Goal: Information Seeking & Learning: Check status

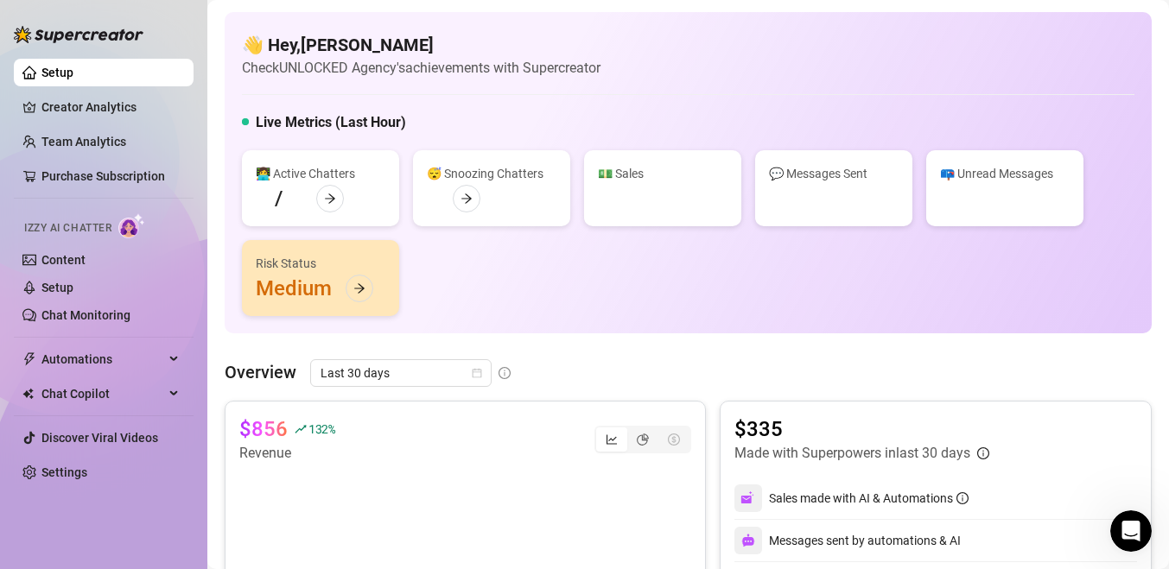
scroll to position [682, 0]
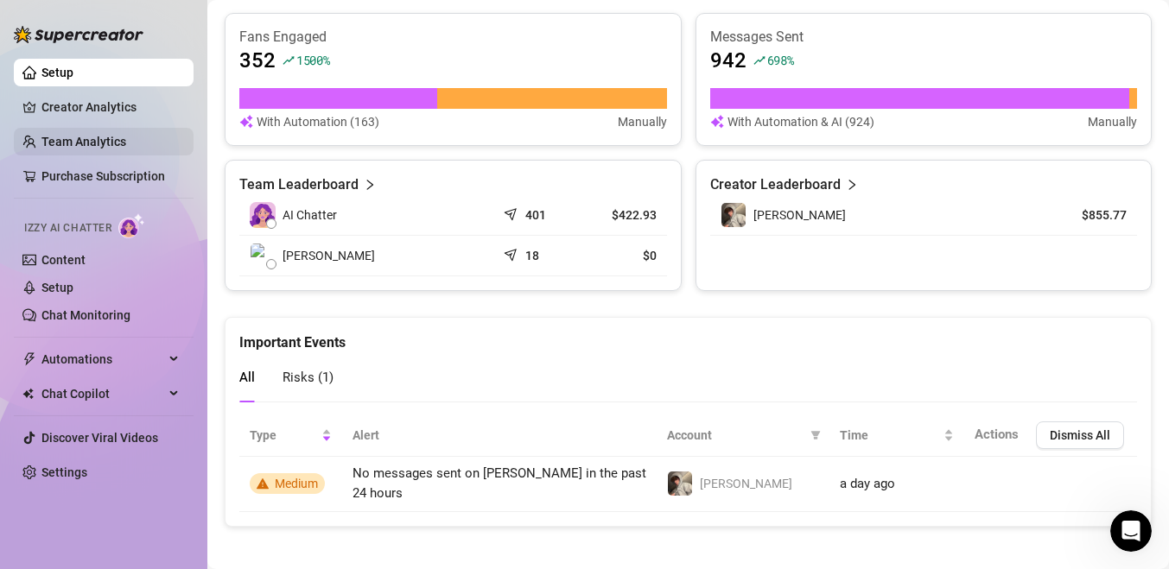
click at [122, 135] on link "Team Analytics" at bounding box center [83, 142] width 85 height 14
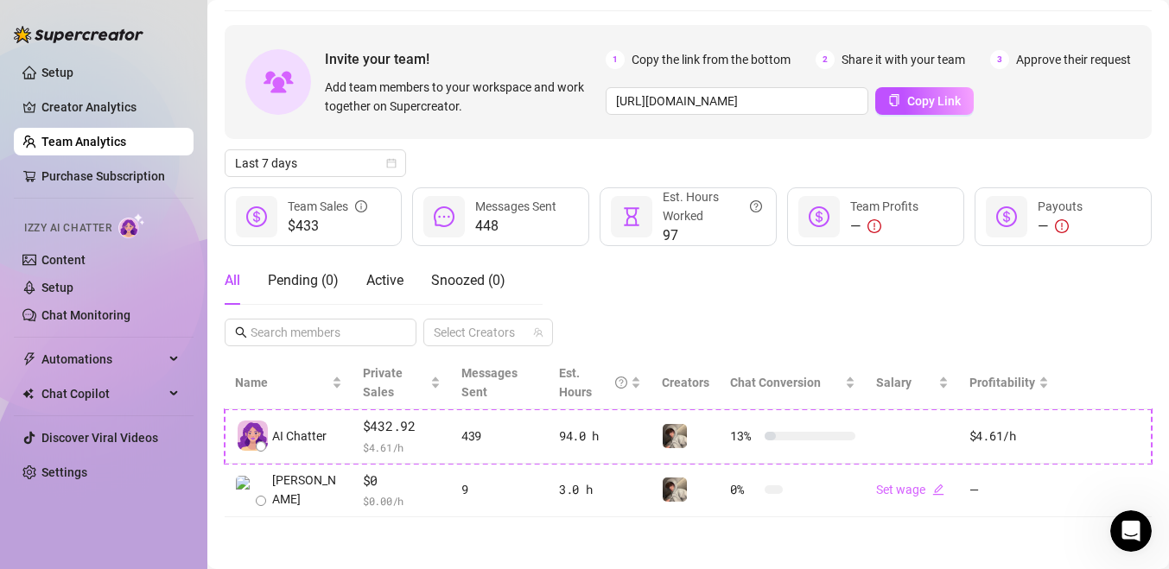
scroll to position [55, 0]
click at [73, 79] on link "Setup" at bounding box center [57, 73] width 32 height 14
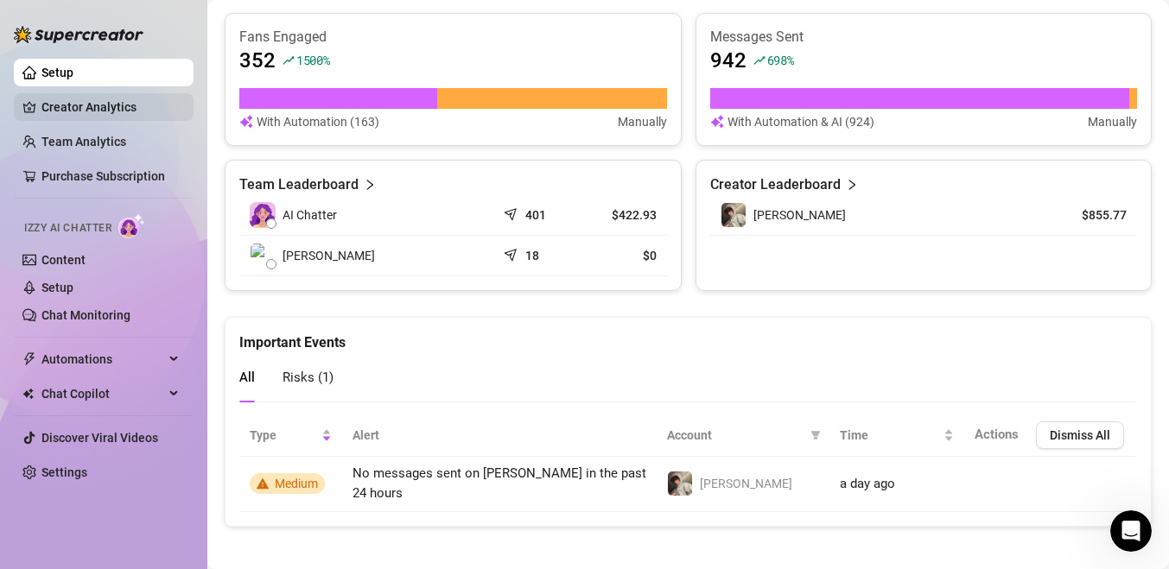
click at [98, 102] on link "Creator Analytics" at bounding box center [110, 107] width 138 height 28
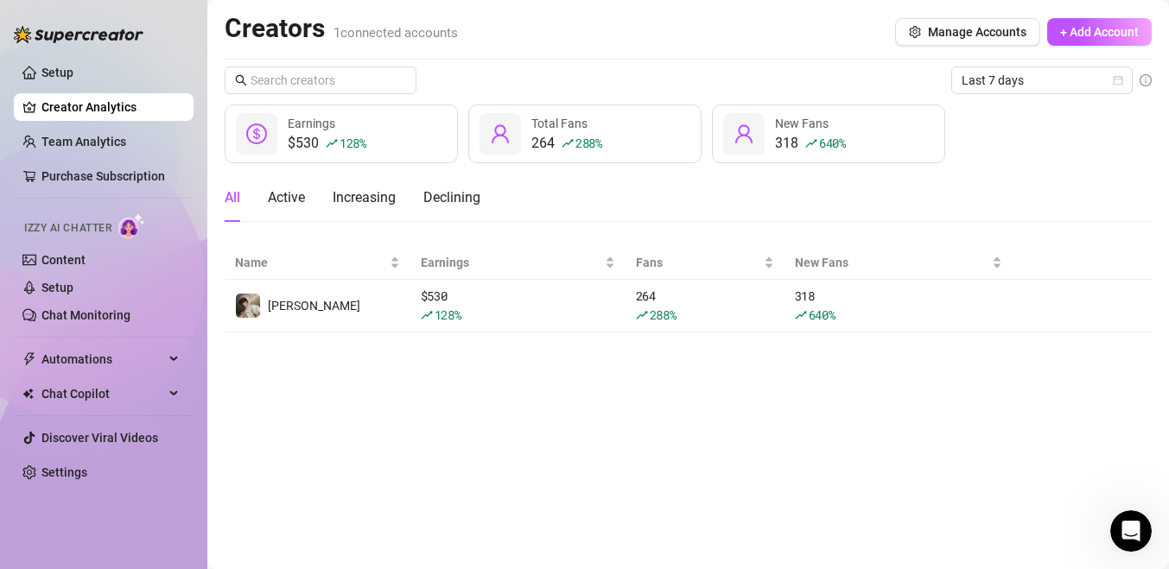
click at [86, 90] on ul "Setup Creator Analytics Team Analytics Purchase Subscription Izzy AI Chatter Co…" at bounding box center [104, 272] width 180 height 441
click at [82, 135] on link "Team Analytics" at bounding box center [83, 142] width 85 height 14
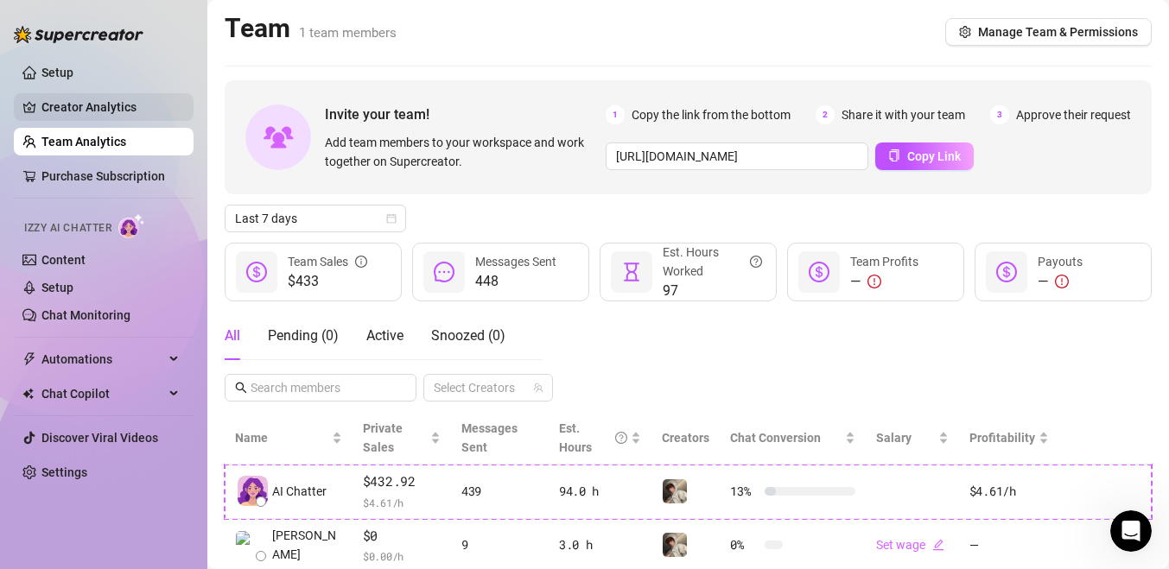
click at [122, 110] on link "Creator Analytics" at bounding box center [110, 107] width 138 height 28
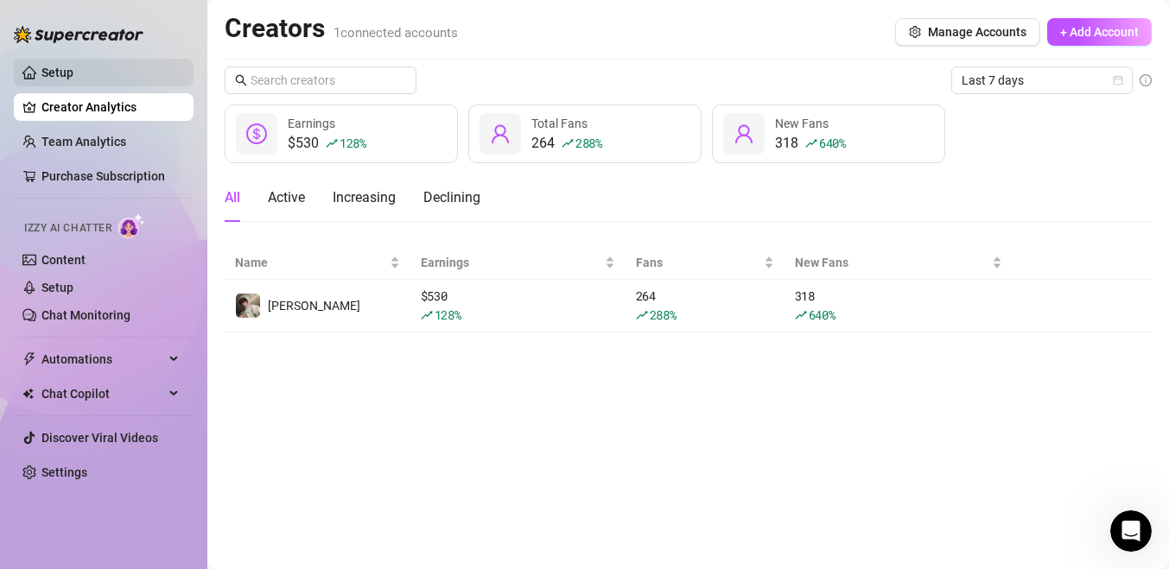
click at [72, 66] on link "Setup" at bounding box center [57, 73] width 32 height 14
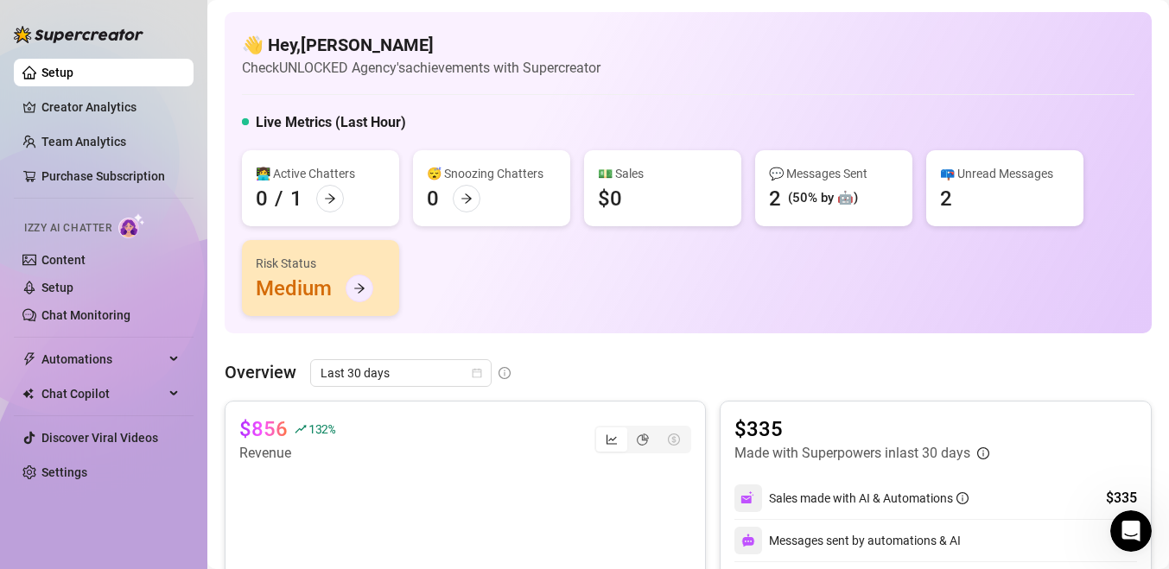
click at [367, 291] on div at bounding box center [360, 289] width 28 height 28
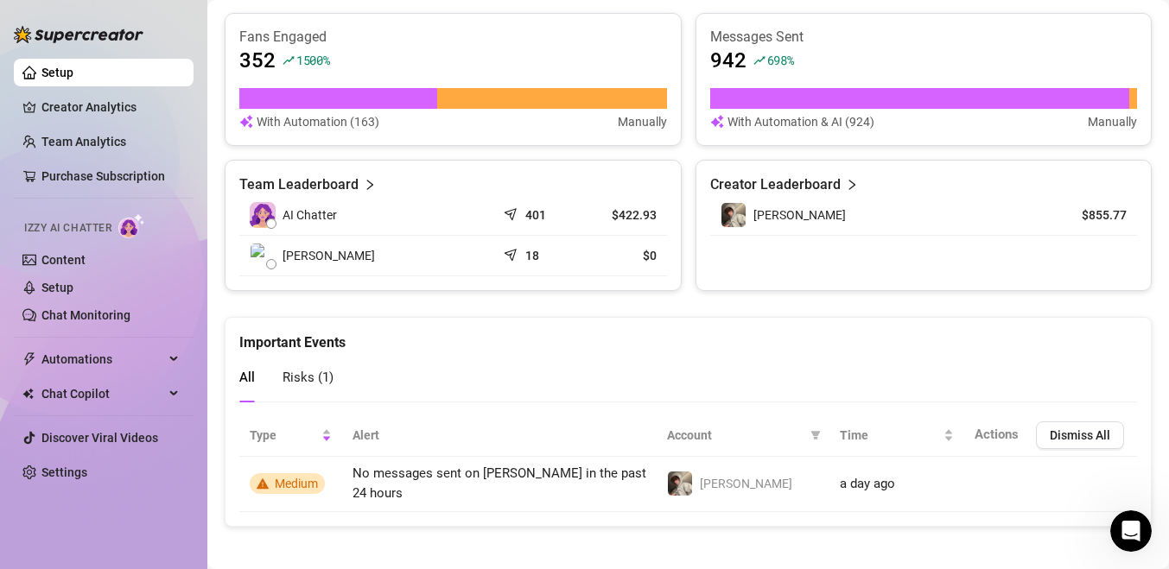
scroll to position [680, 0]
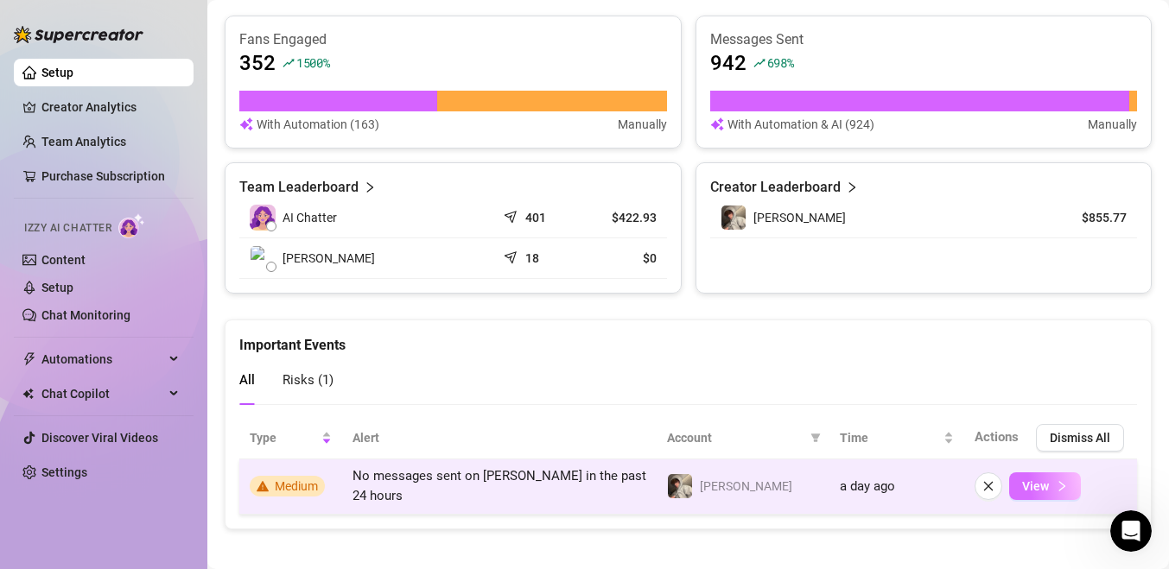
click at [1030, 482] on span "View" at bounding box center [1035, 486] width 27 height 14
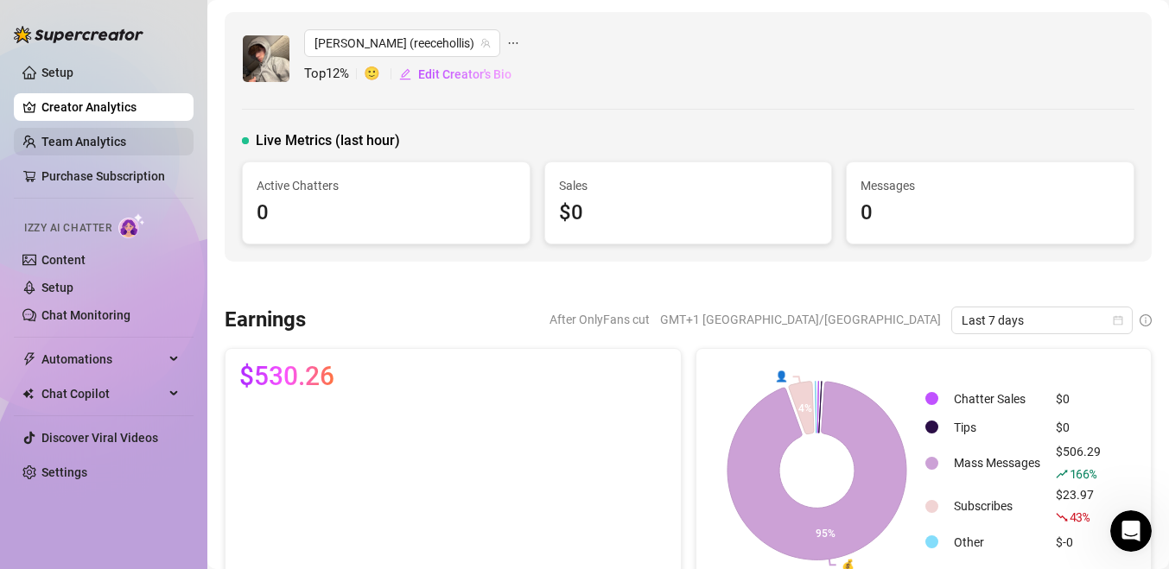
click at [126, 143] on link "Team Analytics" at bounding box center [83, 142] width 85 height 14
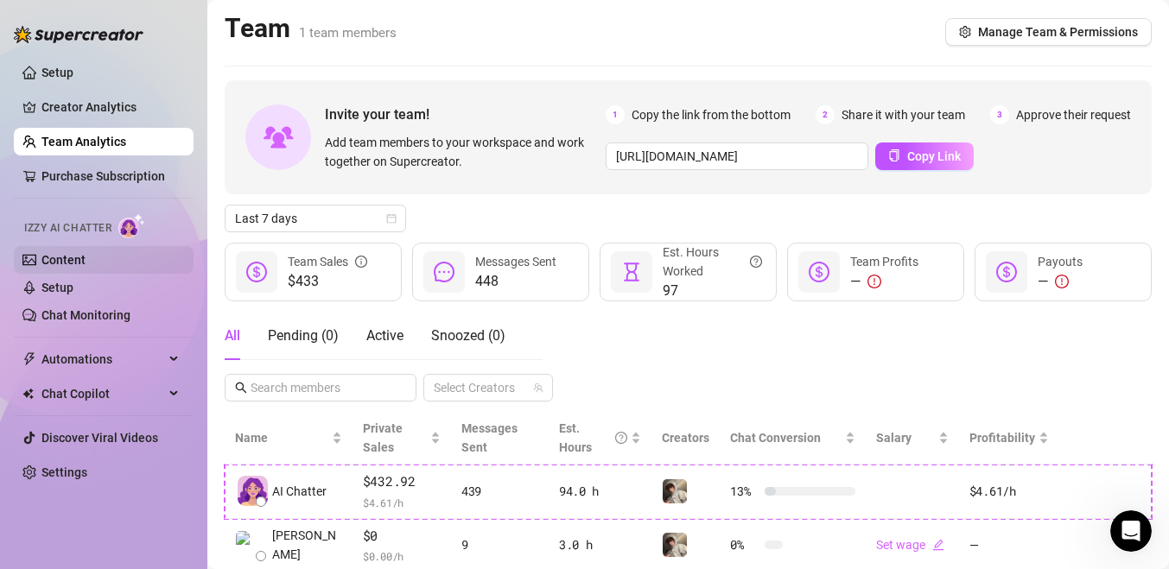
click at [86, 267] on link "Content" at bounding box center [63, 260] width 44 height 14
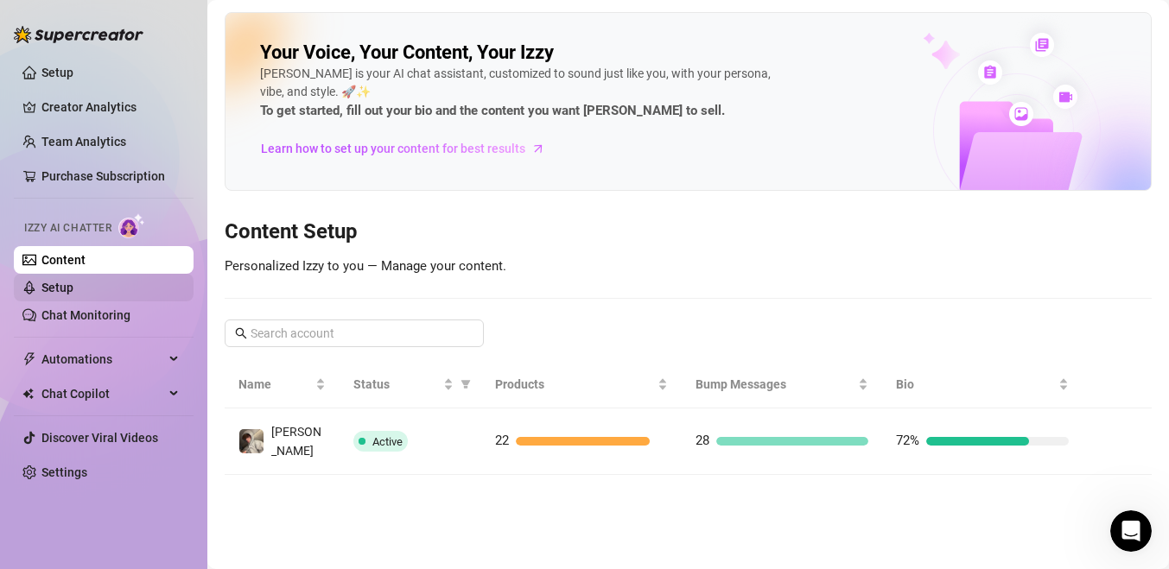
click at [73, 295] on link "Setup" at bounding box center [57, 288] width 32 height 14
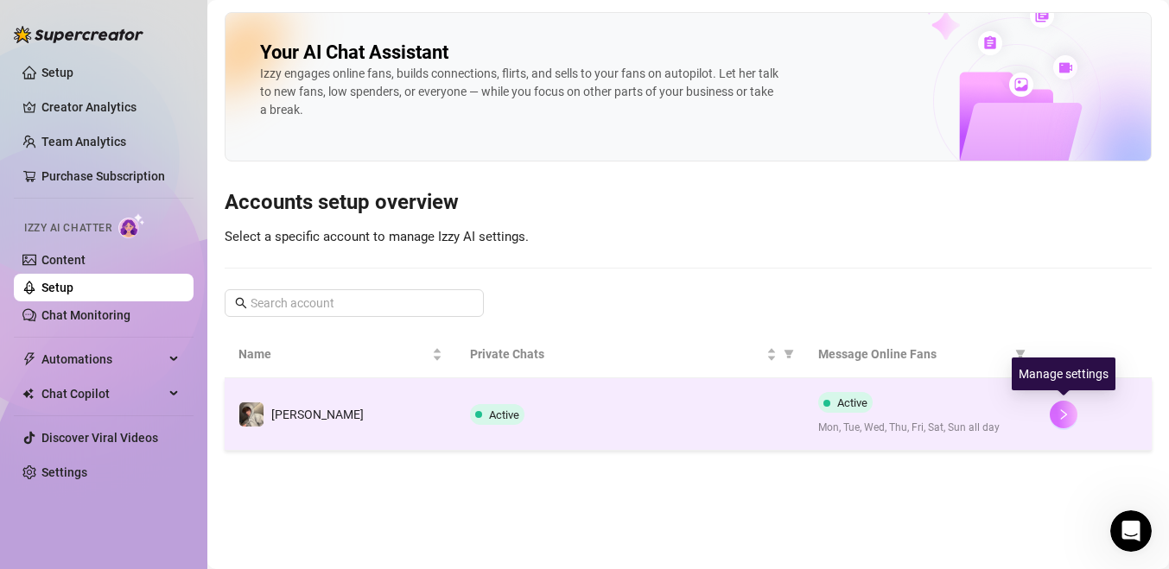
click at [1063, 412] on icon "right" at bounding box center [1063, 415] width 12 height 12
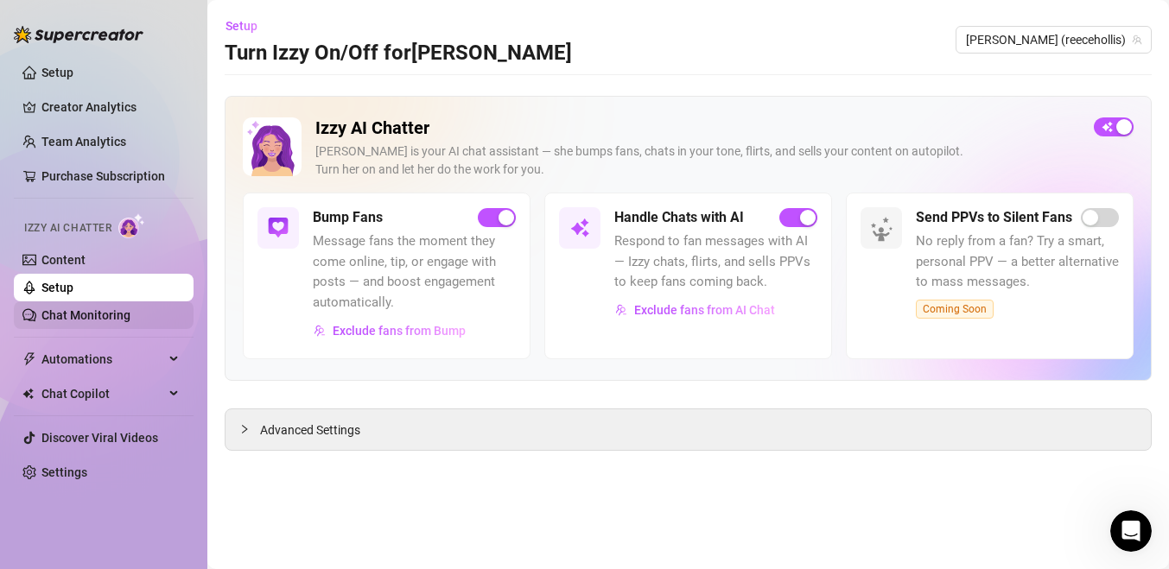
click at [85, 319] on link "Chat Monitoring" at bounding box center [85, 315] width 89 height 14
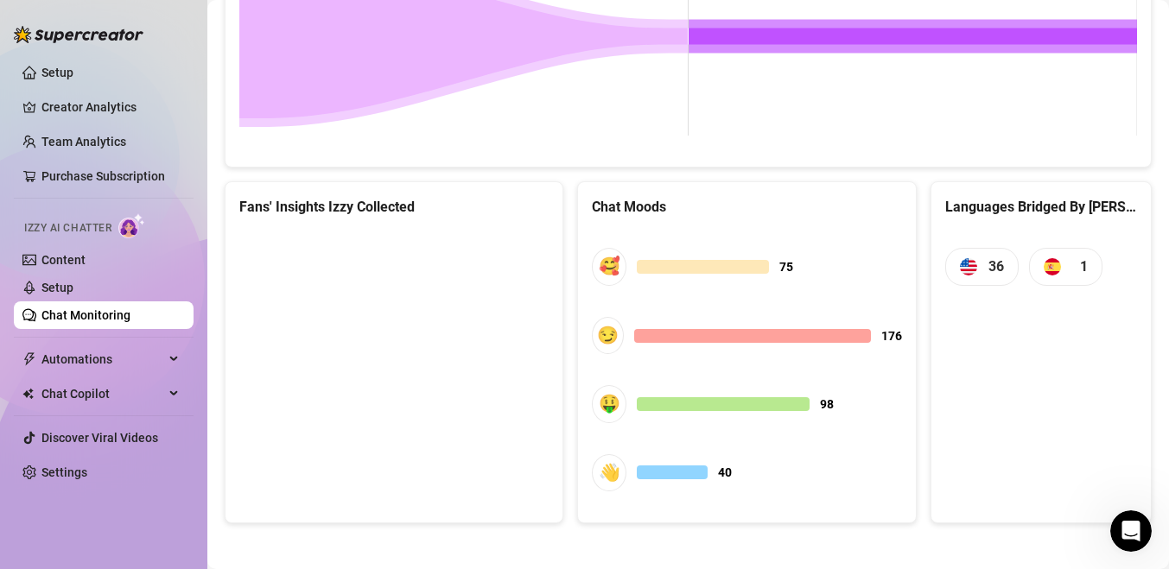
scroll to position [911, 0]
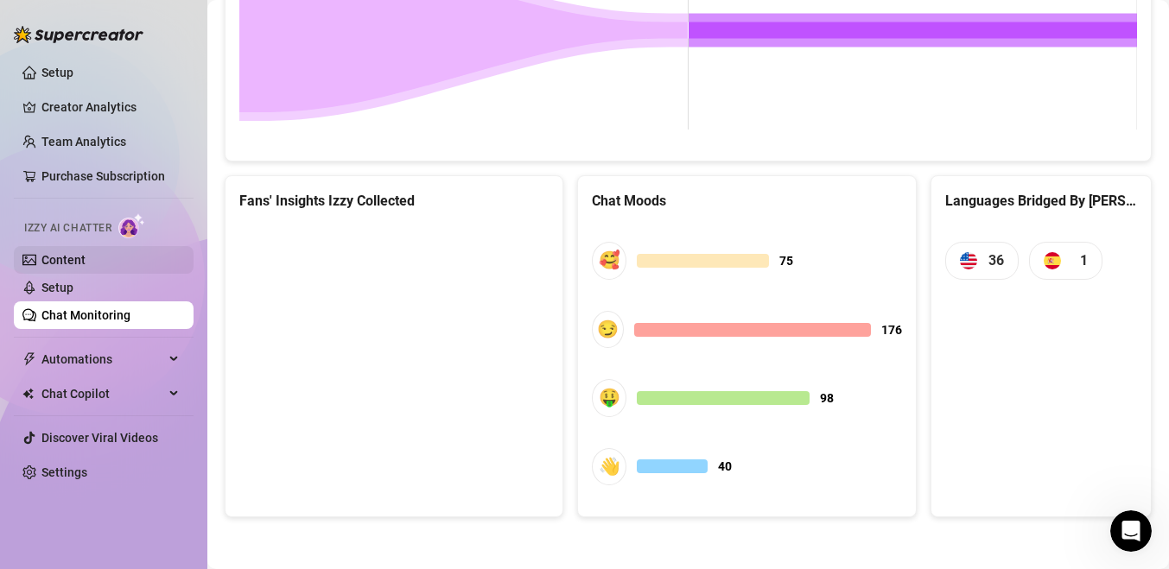
click at [62, 253] on link "Content" at bounding box center [63, 260] width 44 height 14
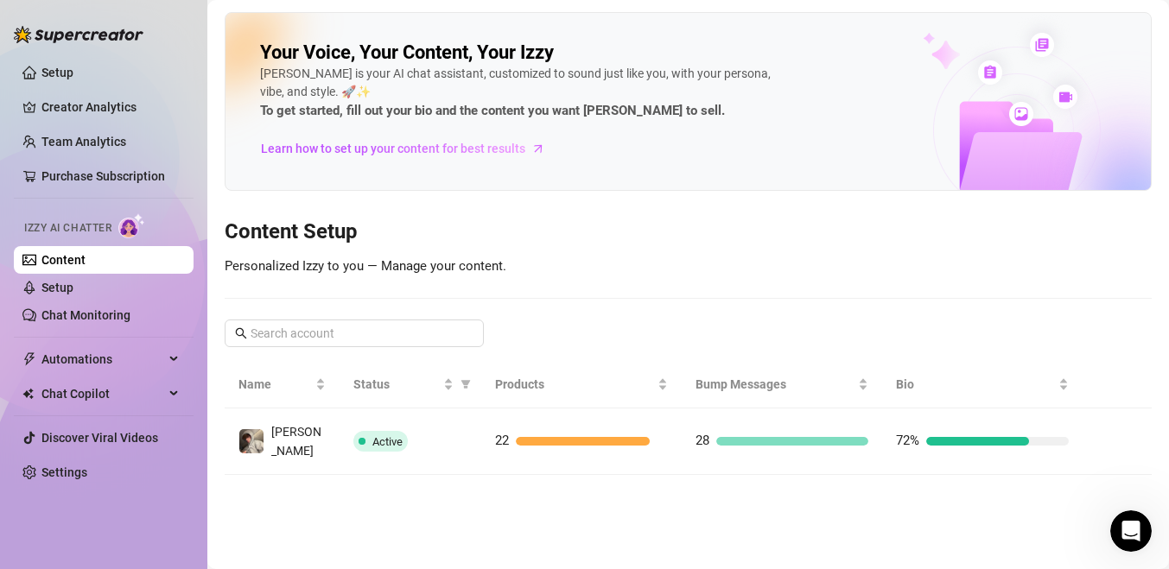
click at [74, 159] on ul "Setup Creator Analytics Team Analytics Purchase Subscription Izzy AI Chatter Co…" at bounding box center [104, 272] width 180 height 441
click at [88, 106] on link "Creator Analytics" at bounding box center [110, 107] width 138 height 28
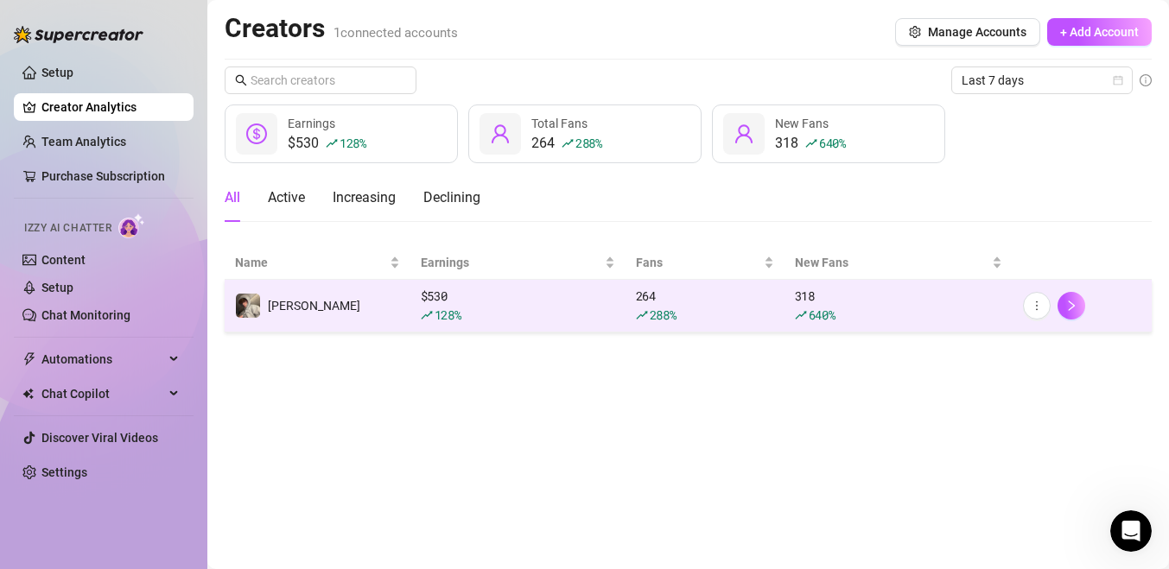
click at [1049, 315] on div at bounding box center [1082, 306] width 118 height 28
click at [1040, 308] on icon "more" at bounding box center [1037, 306] width 12 height 12
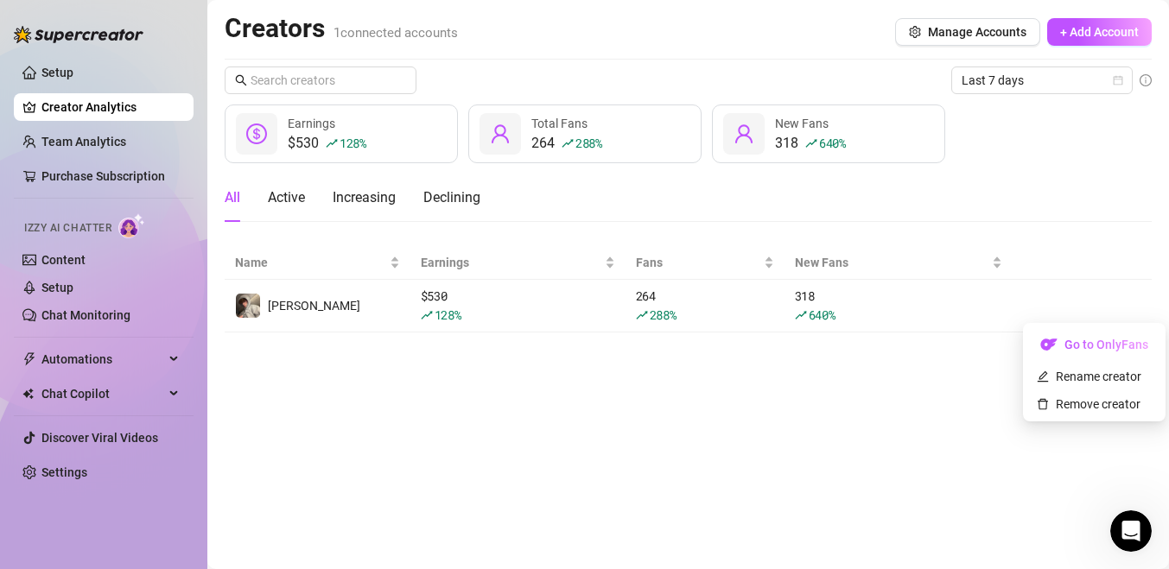
click at [924, 439] on main "Creators 1 connected accounts Manage Accounts + Add Account Last 7 days $530 12…" at bounding box center [688, 284] width 962 height 569
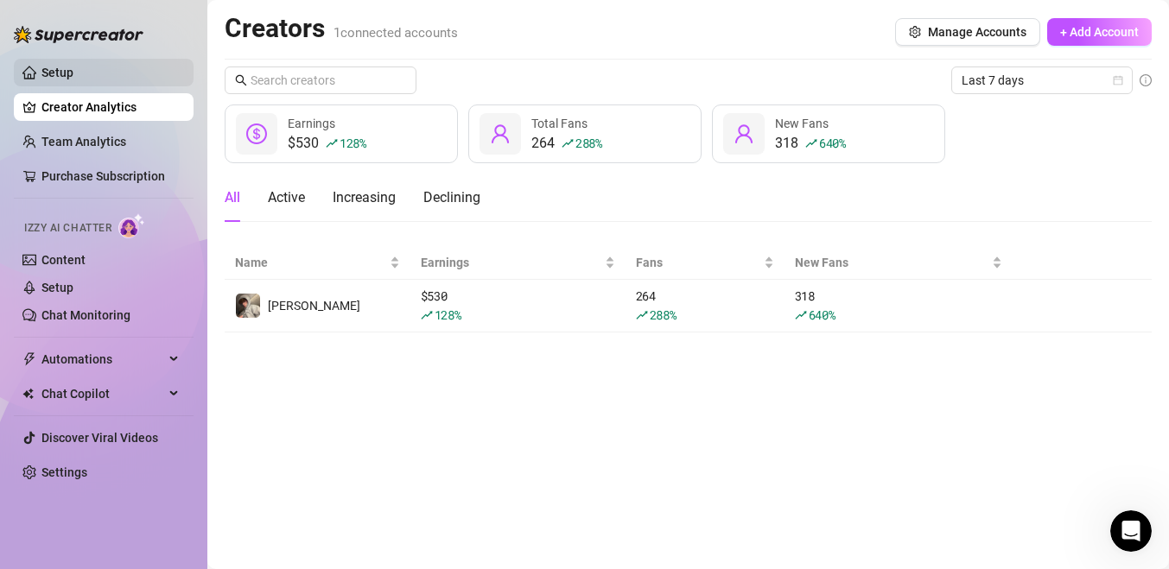
click at [73, 67] on link "Setup" at bounding box center [57, 73] width 32 height 14
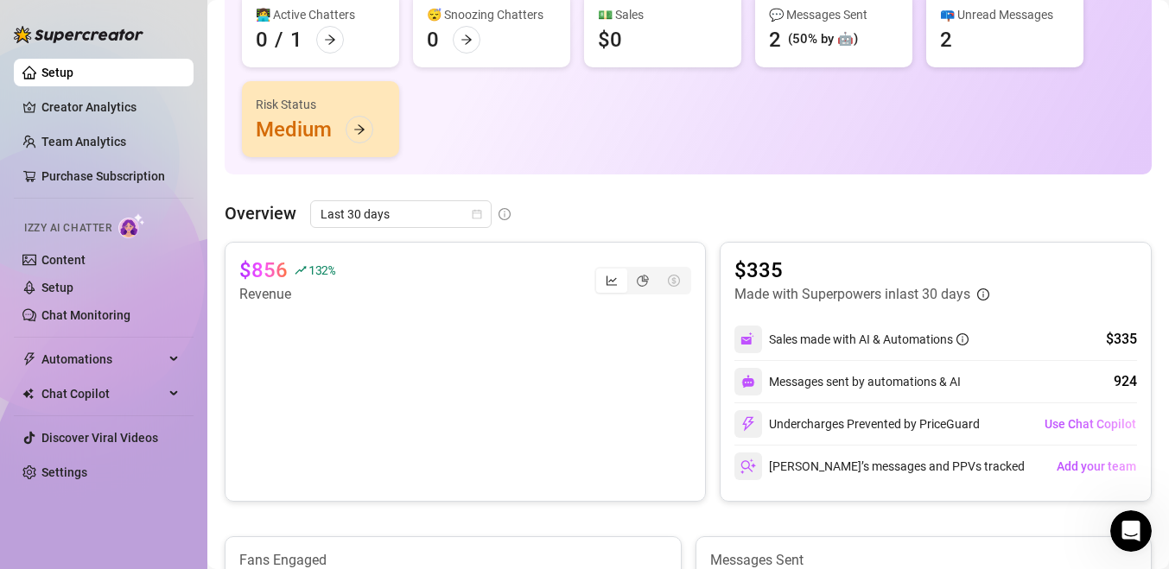
scroll to position [138, 0]
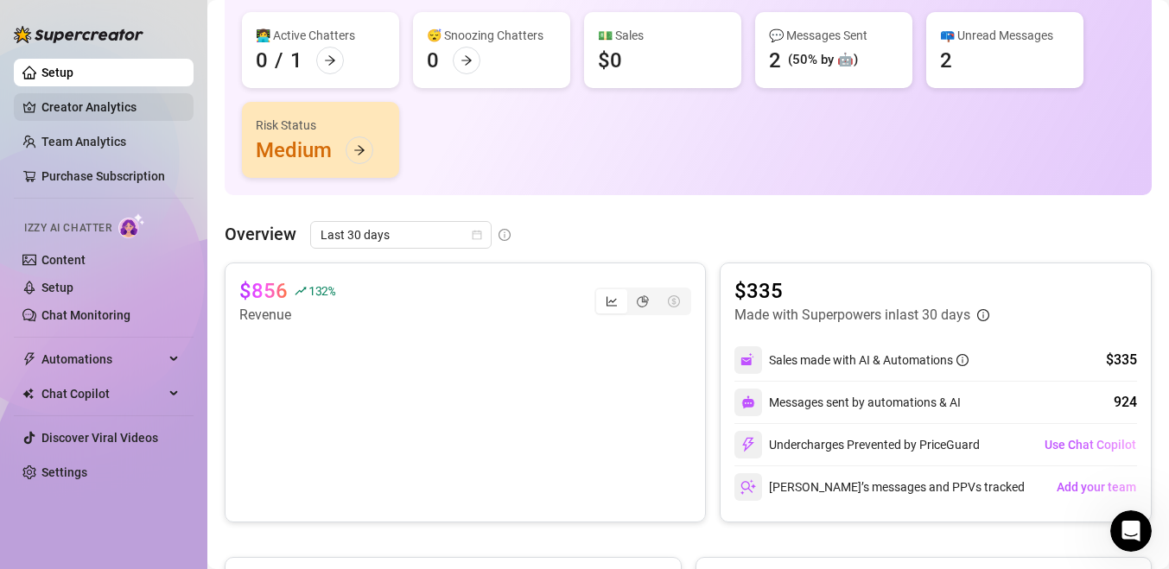
click at [180, 105] on link "Creator Analytics" at bounding box center [110, 107] width 138 height 28
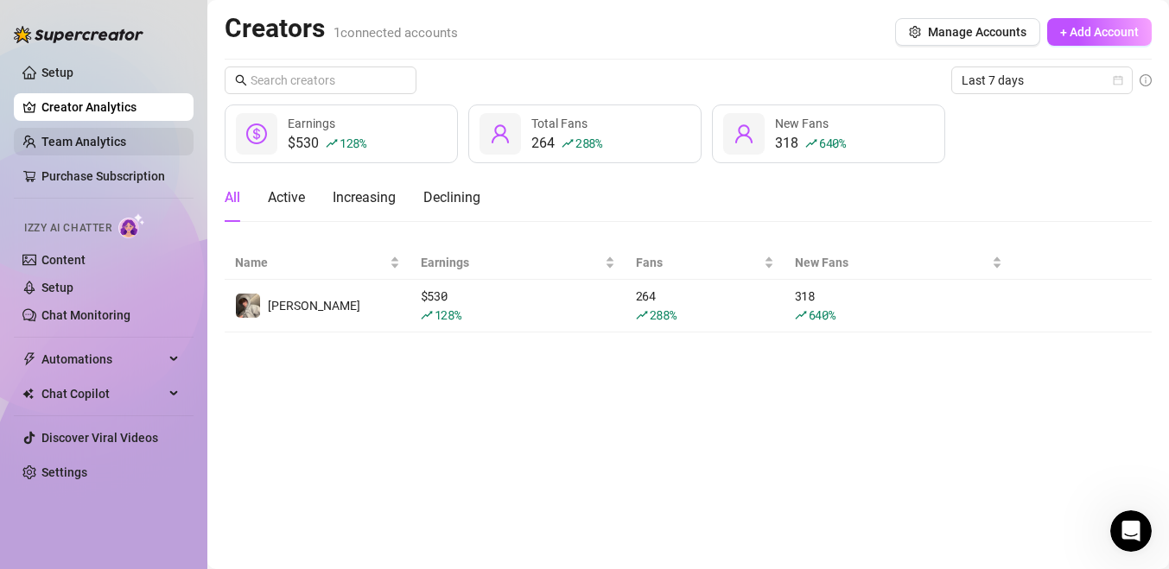
click at [126, 142] on link "Team Analytics" at bounding box center [83, 142] width 85 height 14
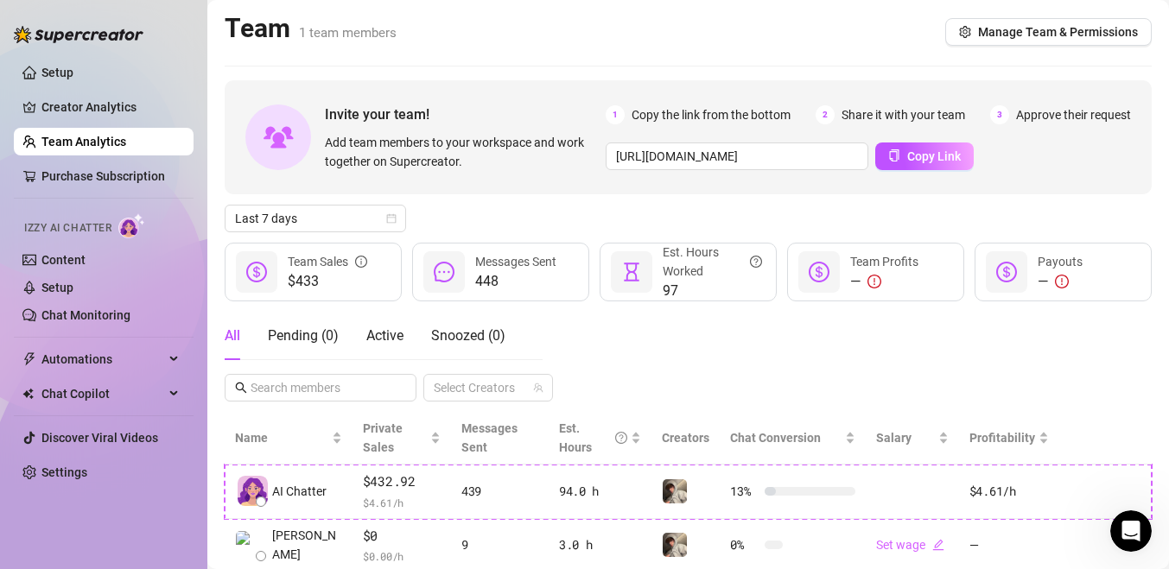
scroll to position [55, 0]
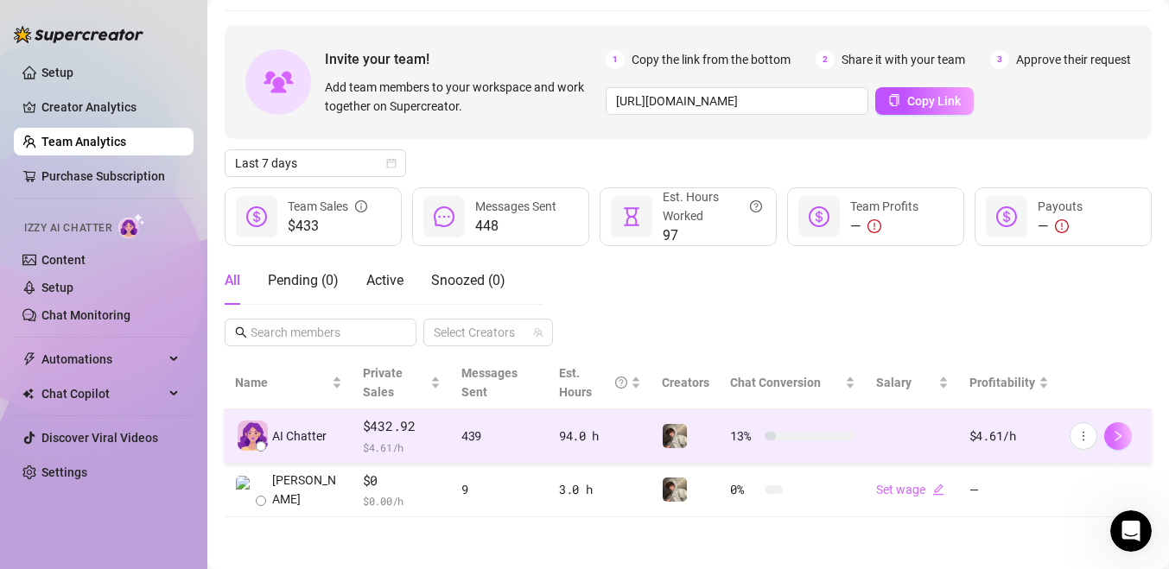
click at [1121, 434] on icon "right" at bounding box center [1118, 436] width 12 height 12
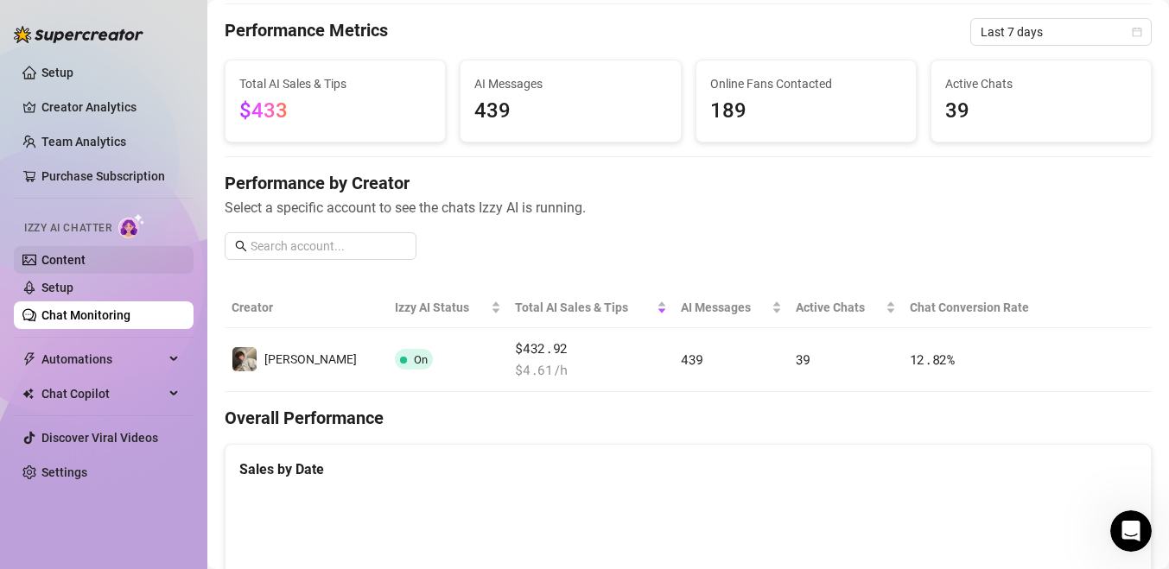
click at [67, 256] on link "Content" at bounding box center [63, 260] width 44 height 14
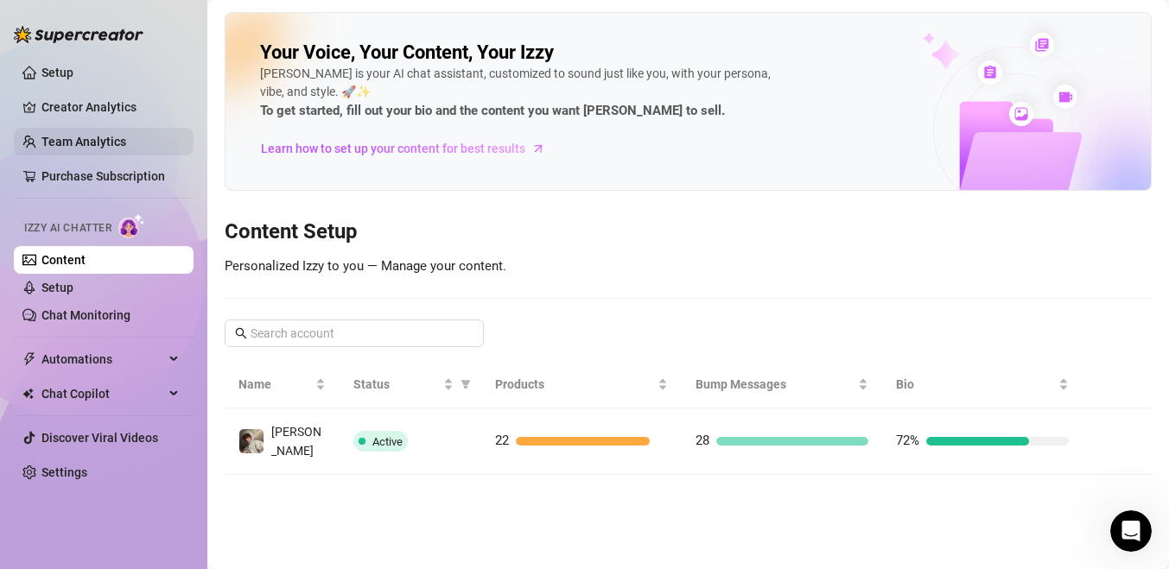
click at [67, 149] on link "Team Analytics" at bounding box center [83, 142] width 85 height 14
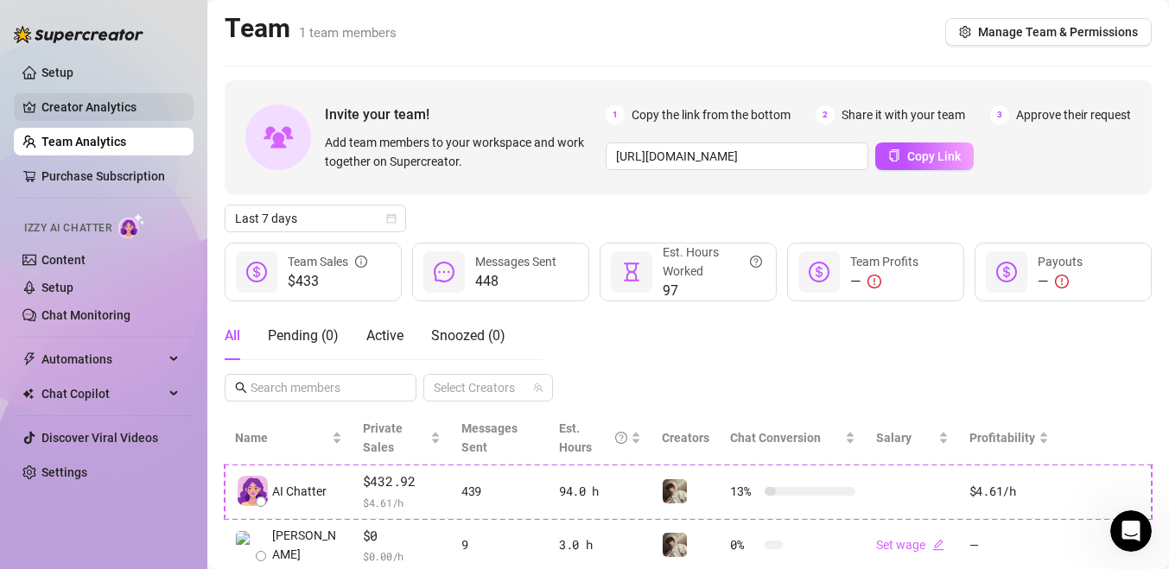
click at [90, 98] on link "Creator Analytics" at bounding box center [110, 107] width 138 height 28
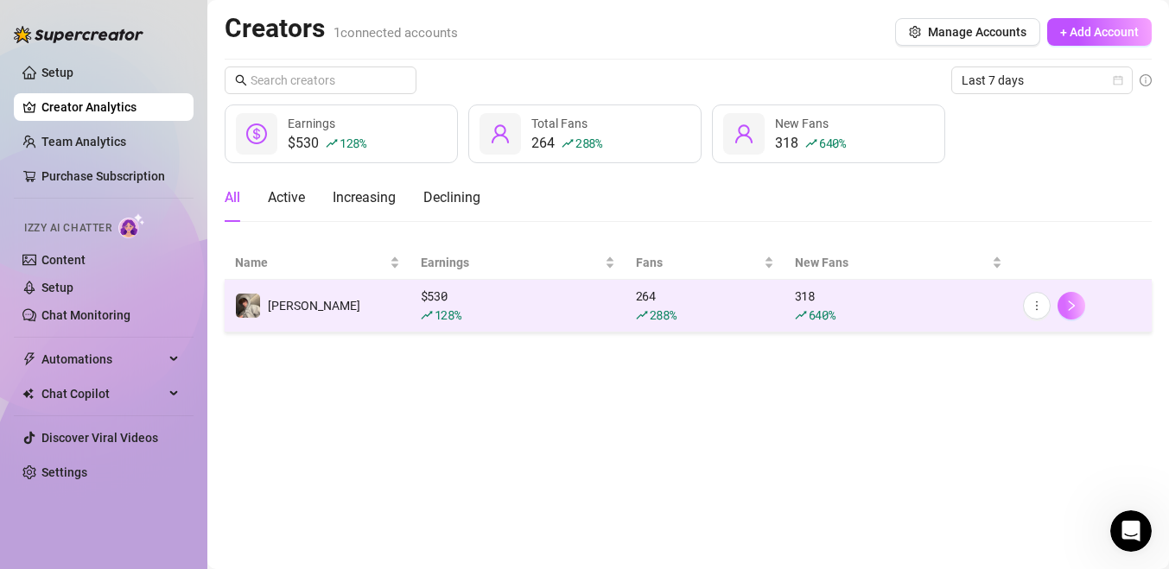
click at [1080, 302] on button "button" at bounding box center [1071, 306] width 28 height 28
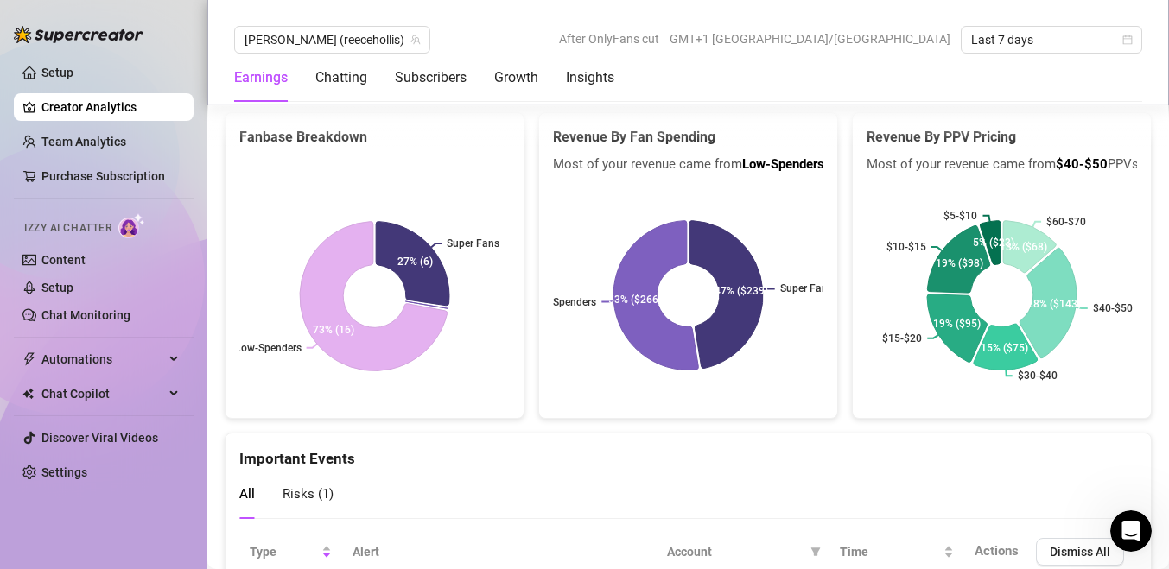
scroll to position [3072, 0]
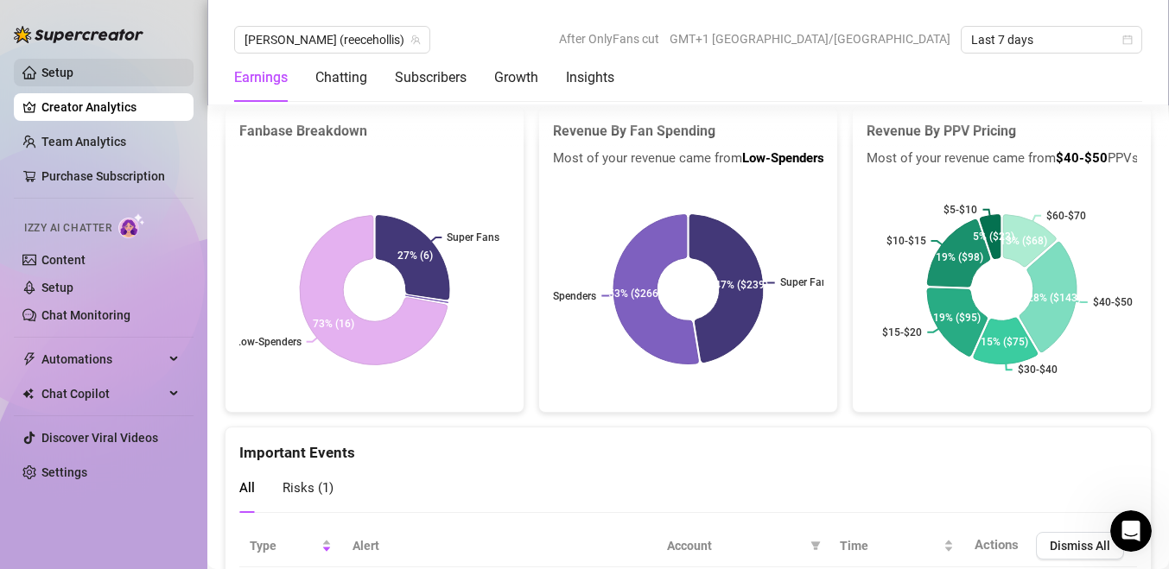
click at [73, 79] on link "Setup" at bounding box center [57, 73] width 32 height 14
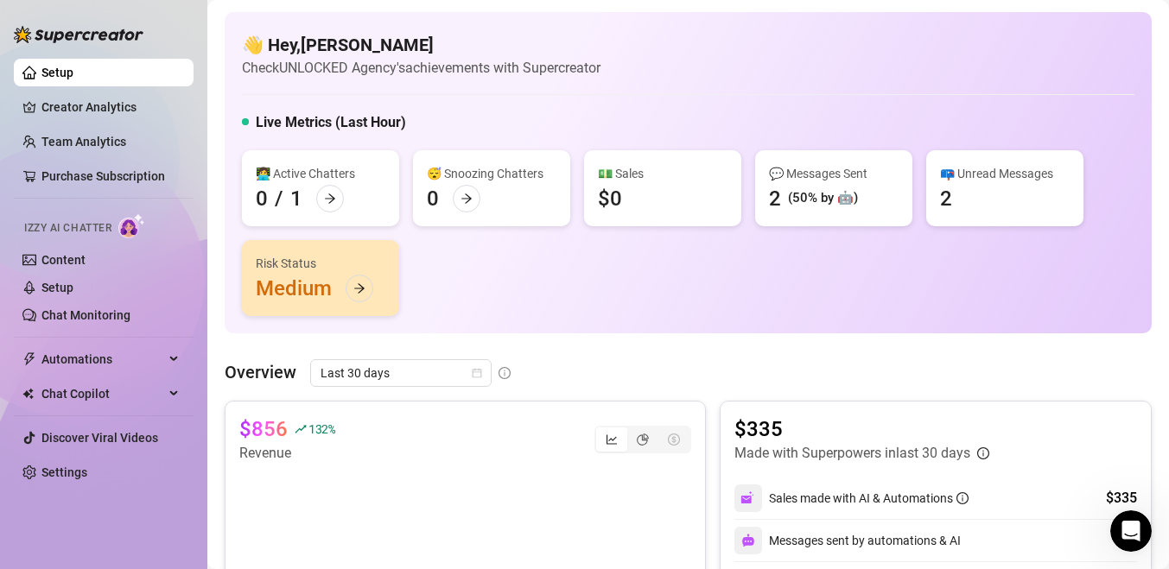
click at [370, 313] on div "Risk Status Medium" at bounding box center [320, 278] width 157 height 76
click at [368, 295] on div at bounding box center [360, 289] width 28 height 28
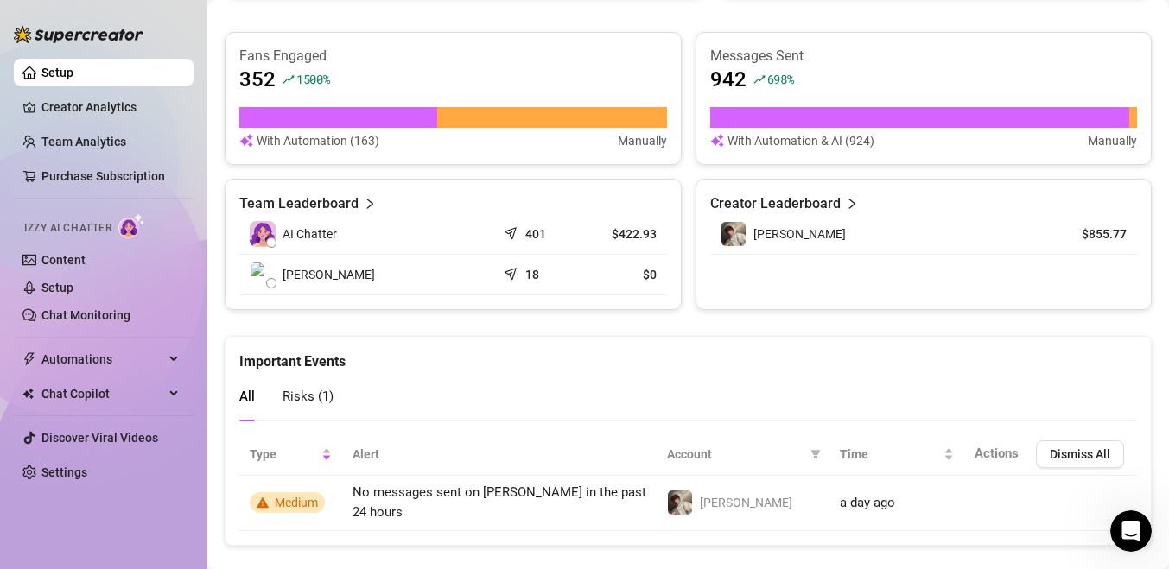
scroll to position [682, 0]
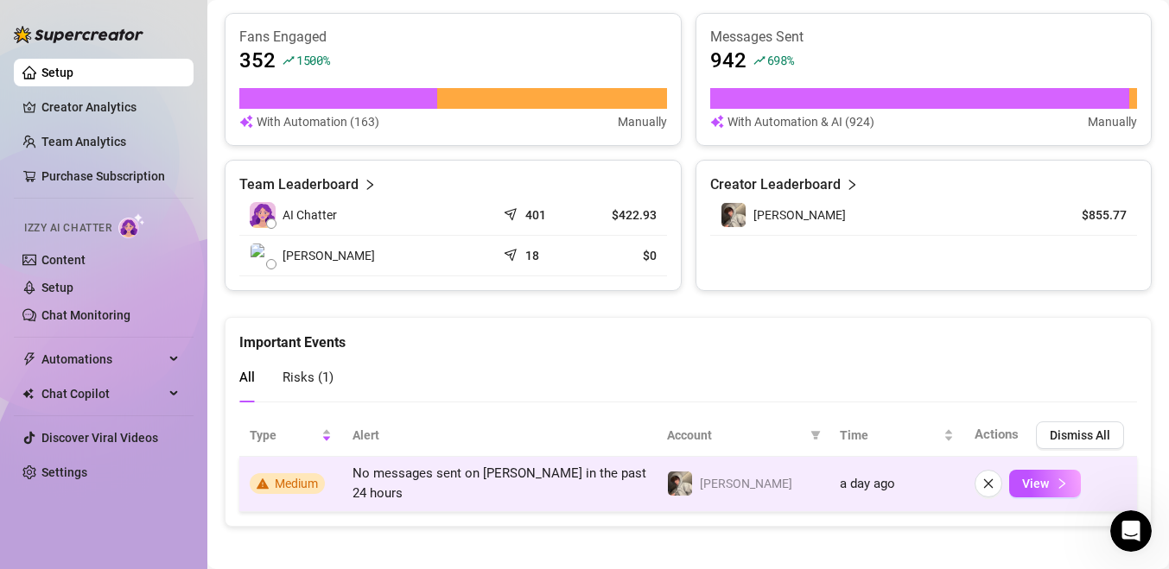
click at [298, 482] on span "Medium" at bounding box center [296, 484] width 43 height 14
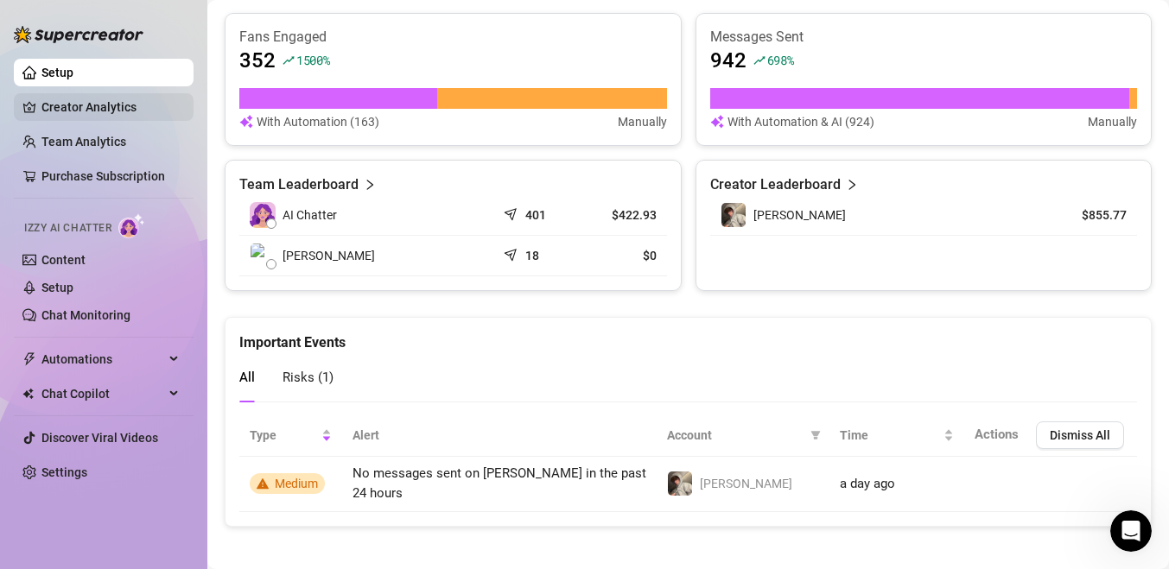
click at [126, 116] on link "Creator Analytics" at bounding box center [110, 107] width 138 height 28
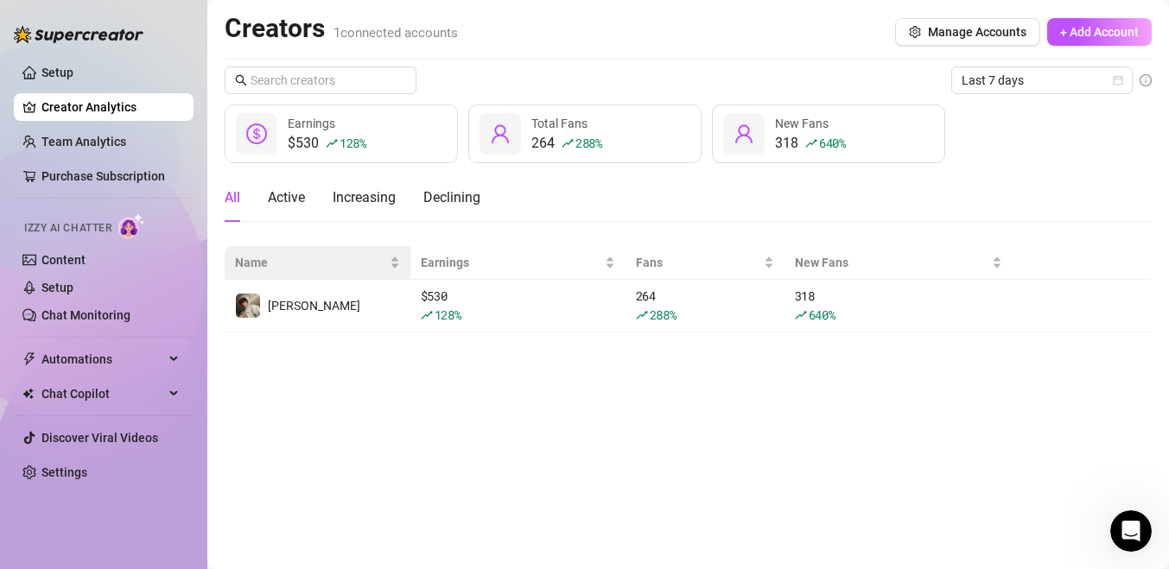
click at [346, 279] on th "Name" at bounding box center [318, 263] width 186 height 34
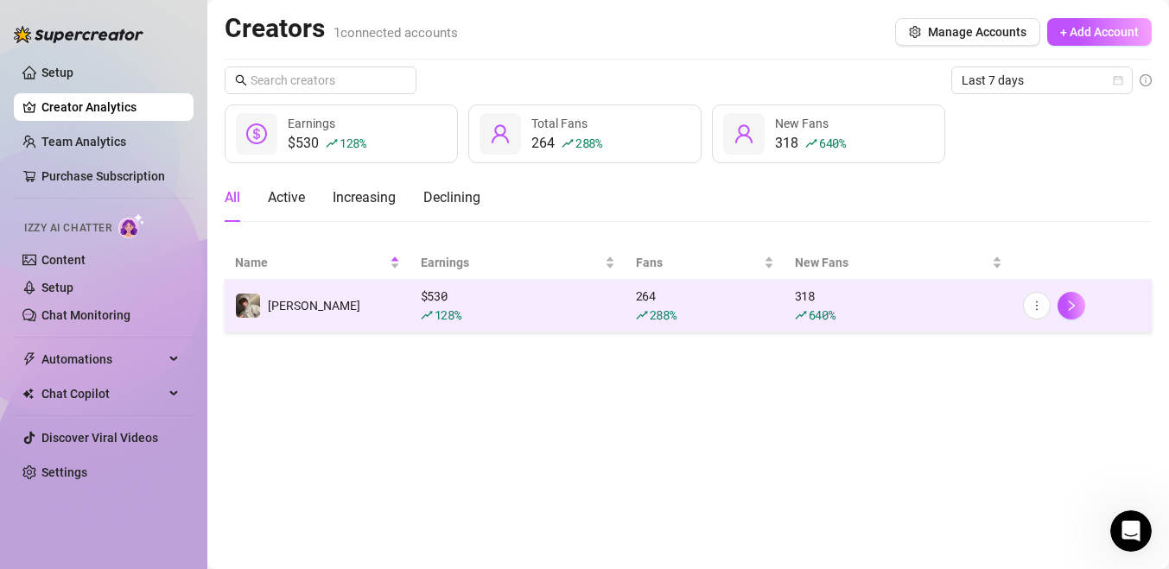
click at [347, 309] on td "[PERSON_NAME]" at bounding box center [318, 306] width 186 height 53
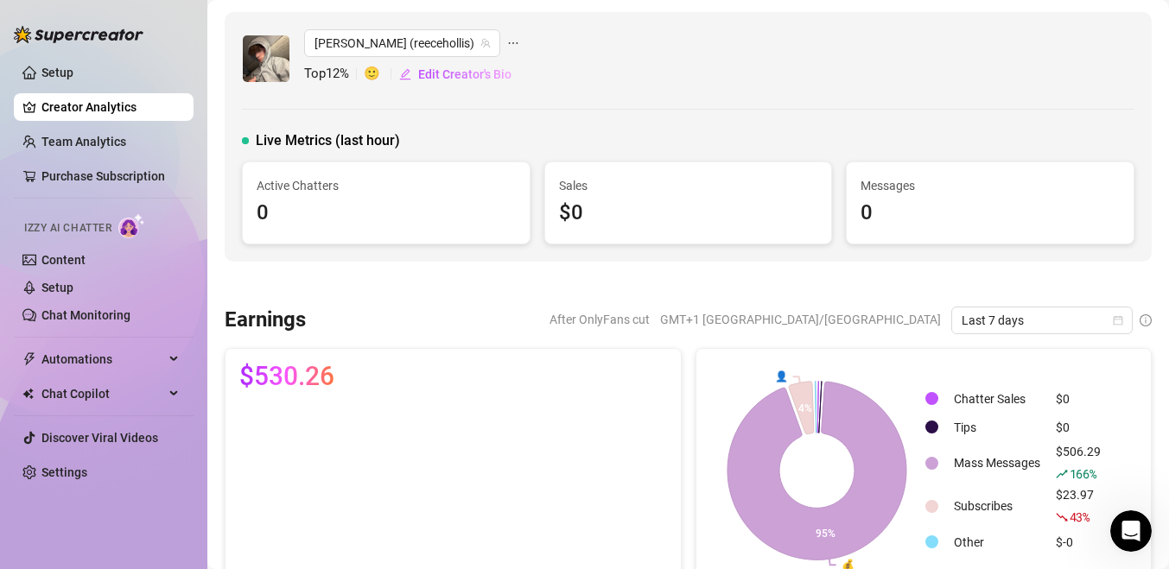
click at [507, 41] on icon "ellipsis" at bounding box center [513, 43] width 12 height 12
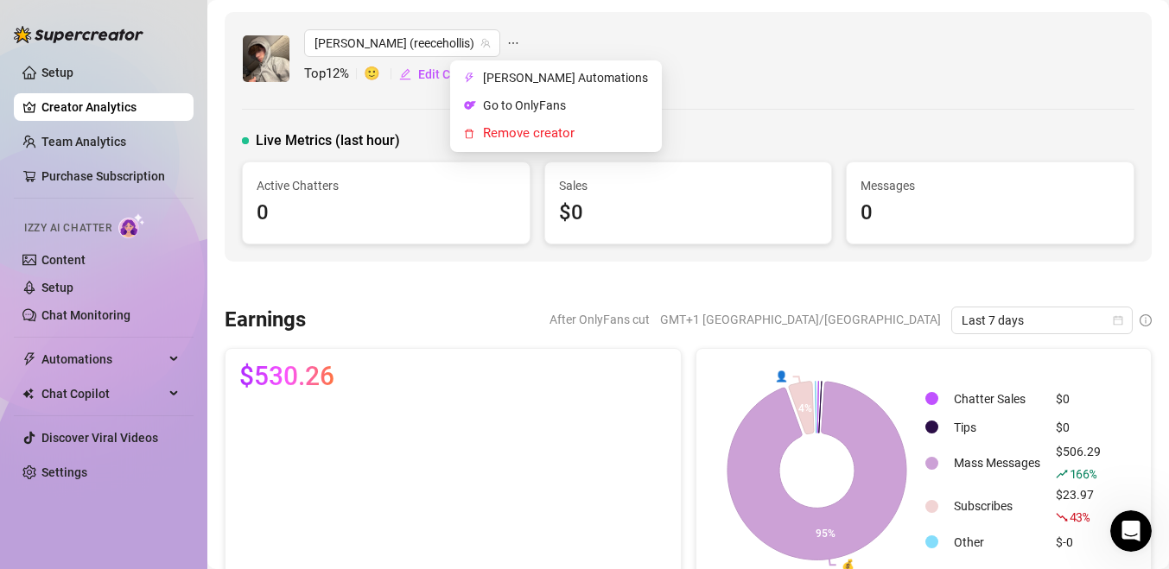
click at [541, 42] on div "[PERSON_NAME] (reecehollis) Top 12 % 🙂 Edit Creator's Bio" at bounding box center [688, 58] width 892 height 59
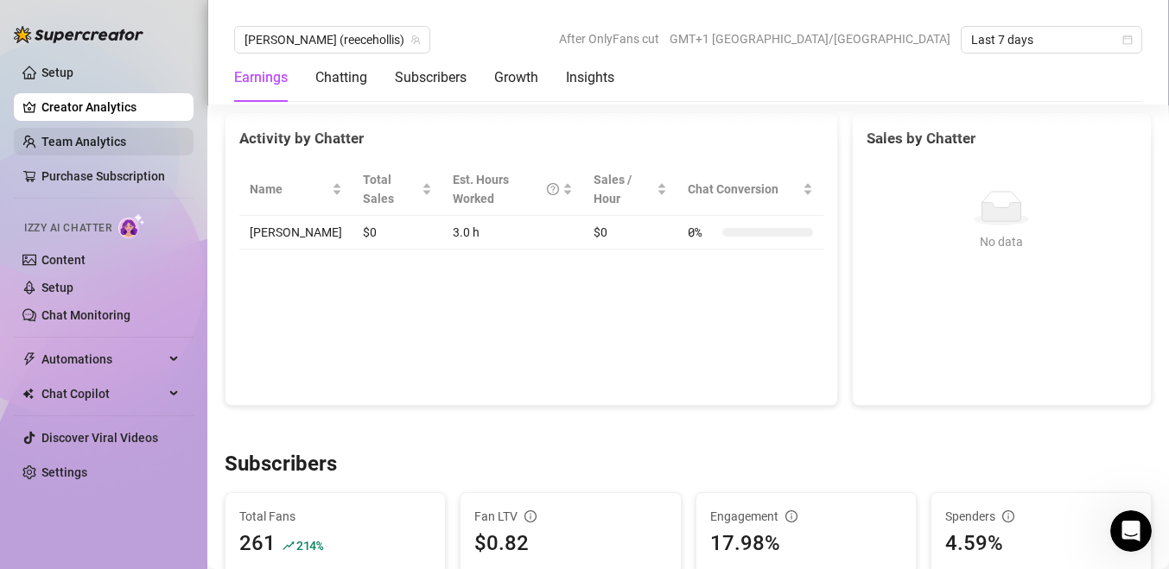
click at [120, 141] on link "Team Analytics" at bounding box center [83, 142] width 85 height 14
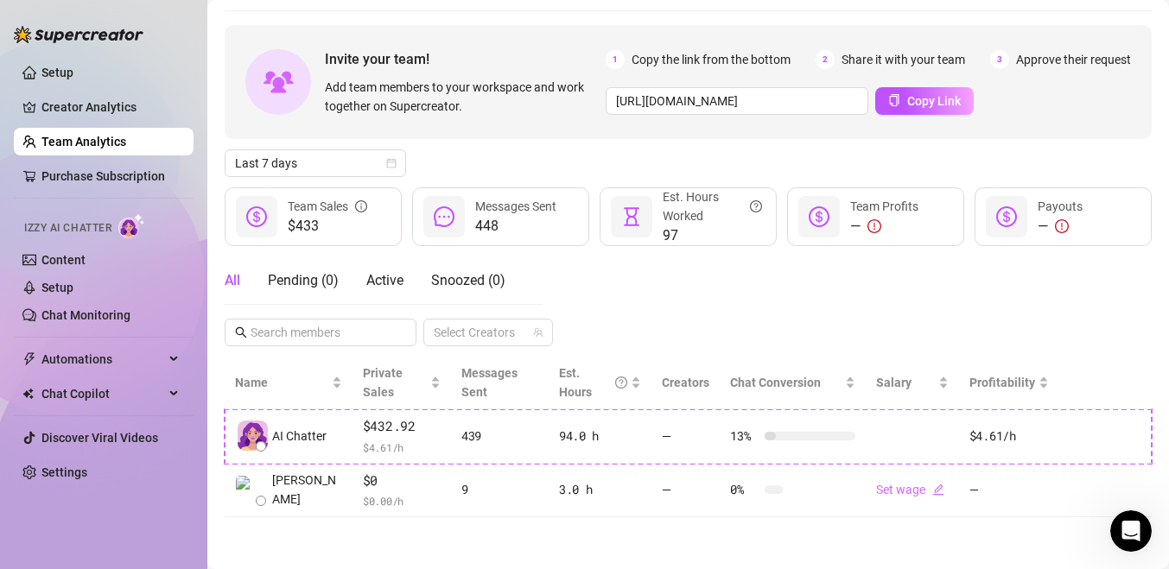
scroll to position [55, 0]
click at [142, 169] on link "Purchase Subscription" at bounding box center [103, 176] width 124 height 14
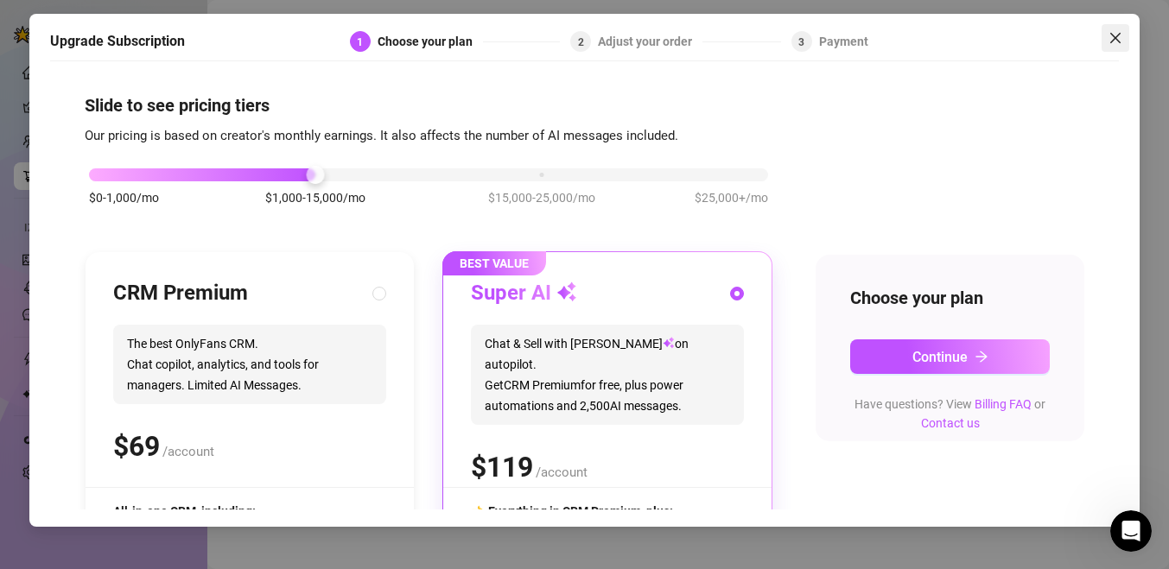
click at [1110, 46] on button "Close" at bounding box center [1115, 38] width 28 height 28
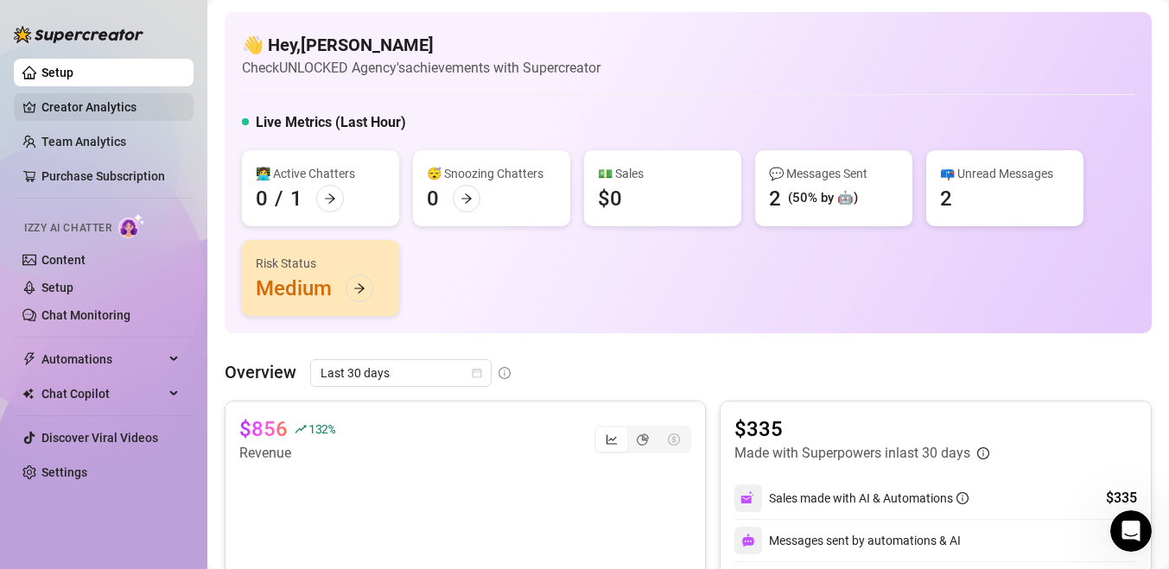
click at [84, 100] on link "Creator Analytics" at bounding box center [110, 107] width 138 height 28
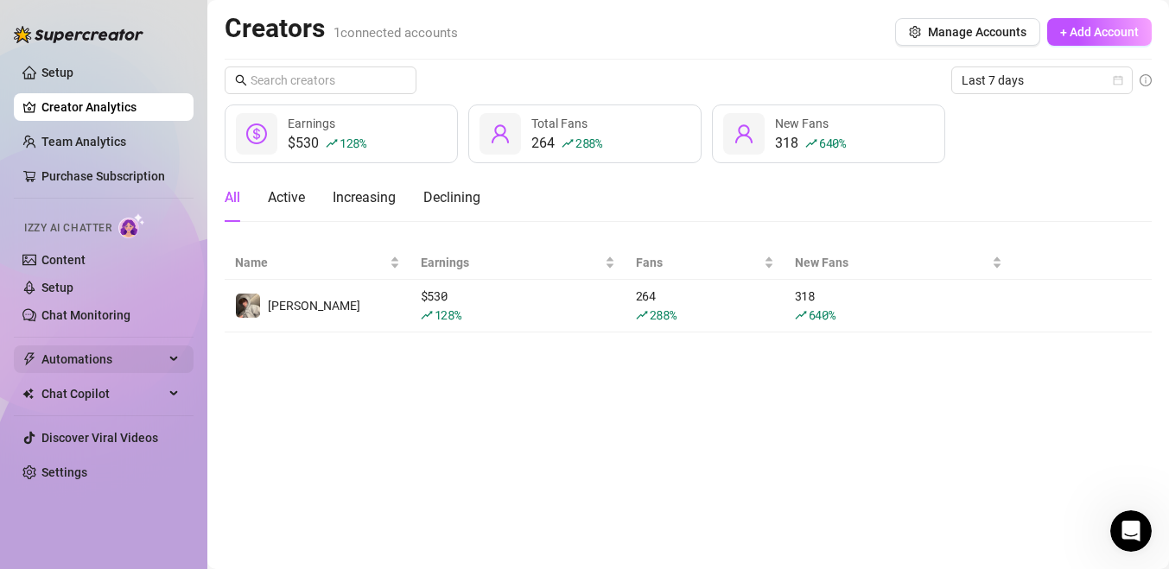
click at [176, 359] on icon at bounding box center [175, 359] width 9 height 0
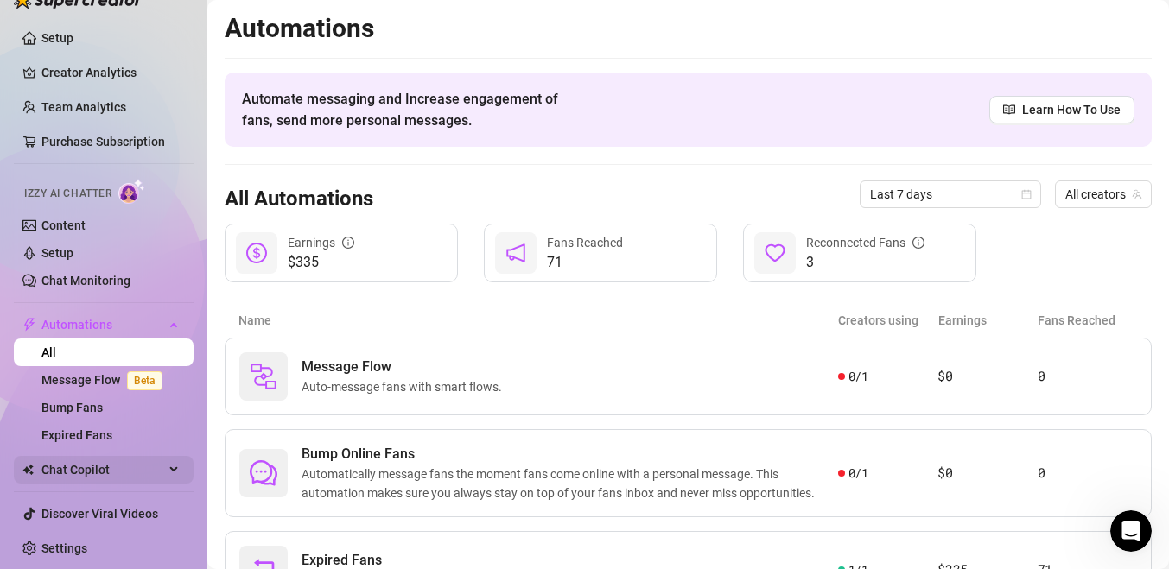
click at [171, 470] on icon at bounding box center [175, 470] width 9 height 0
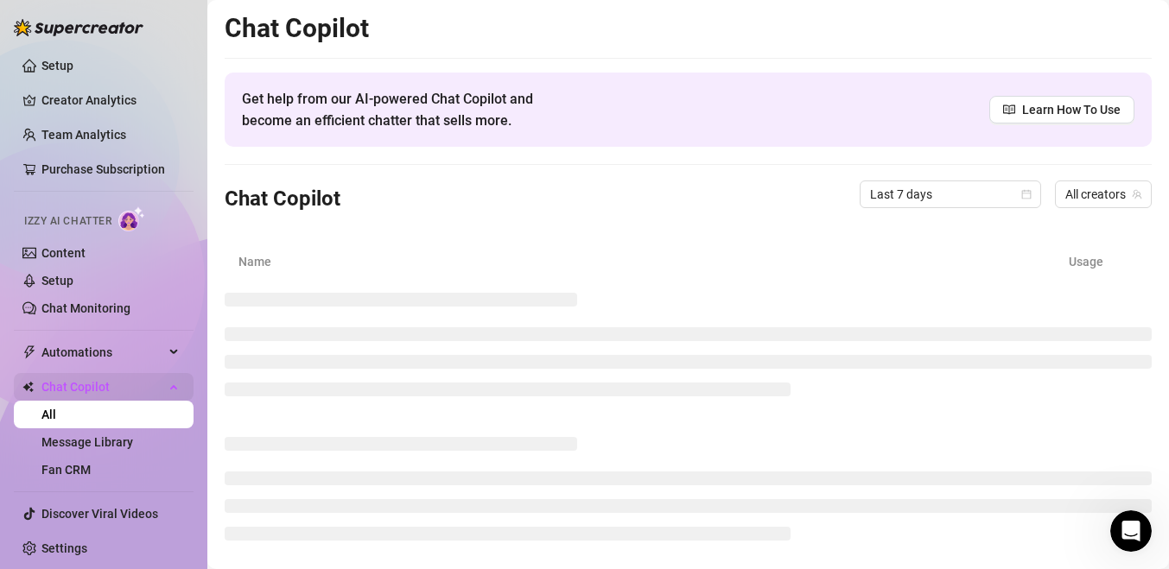
scroll to position [7, 0]
click at [77, 544] on link "Settings" at bounding box center [64, 549] width 46 height 14
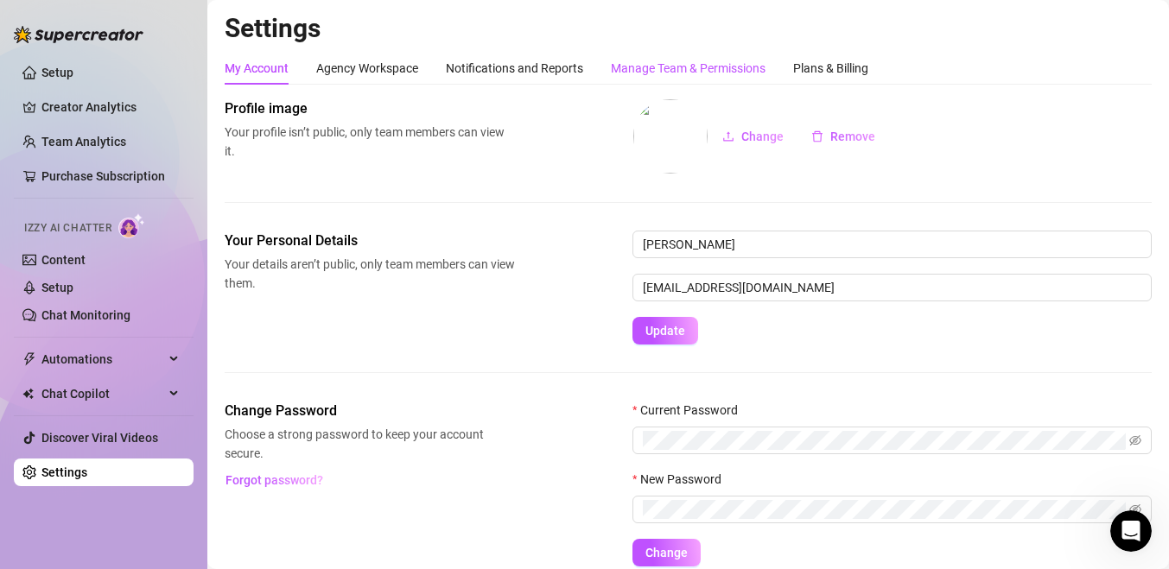
click at [634, 67] on div "Manage Team & Permissions" at bounding box center [688, 68] width 155 height 19
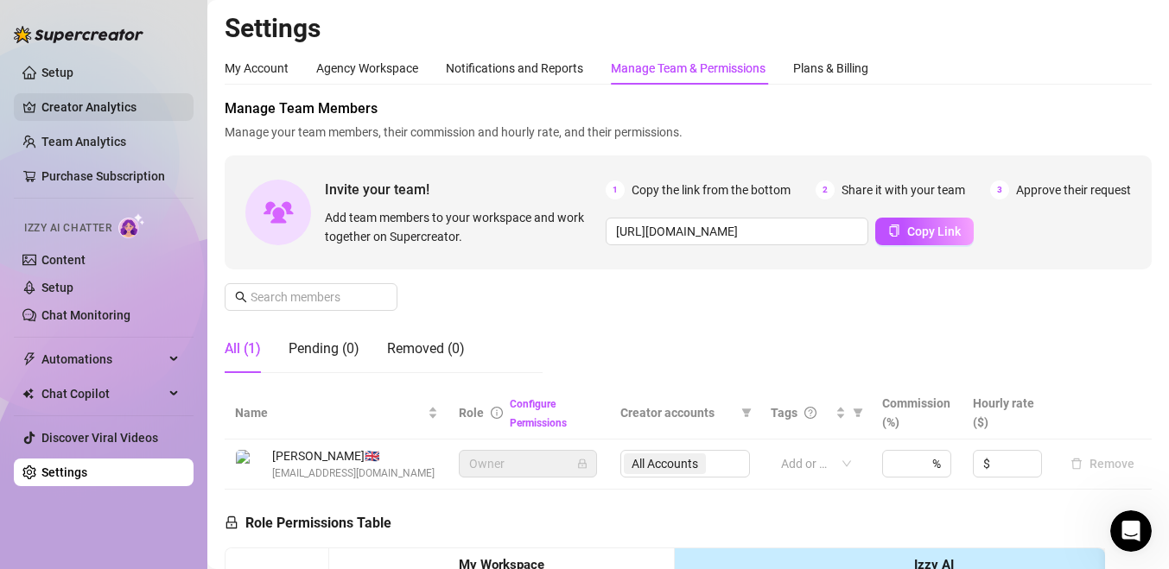
click at [102, 114] on link "Creator Analytics" at bounding box center [110, 107] width 138 height 28
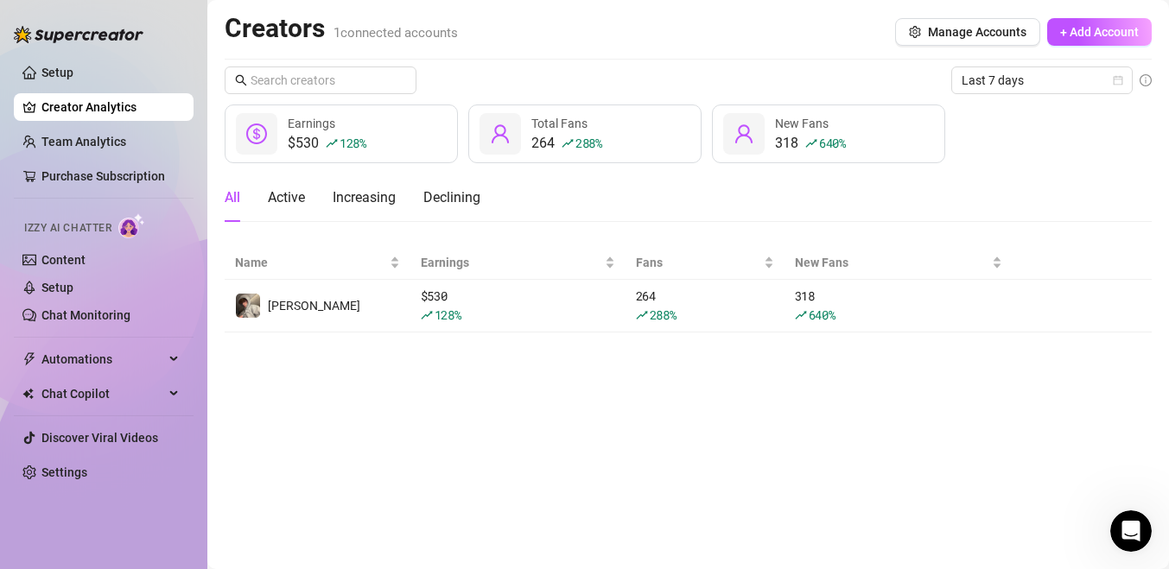
click at [347, 118] on div "Earnings" at bounding box center [327, 123] width 79 height 19
click at [126, 136] on link "Team Analytics" at bounding box center [83, 142] width 85 height 14
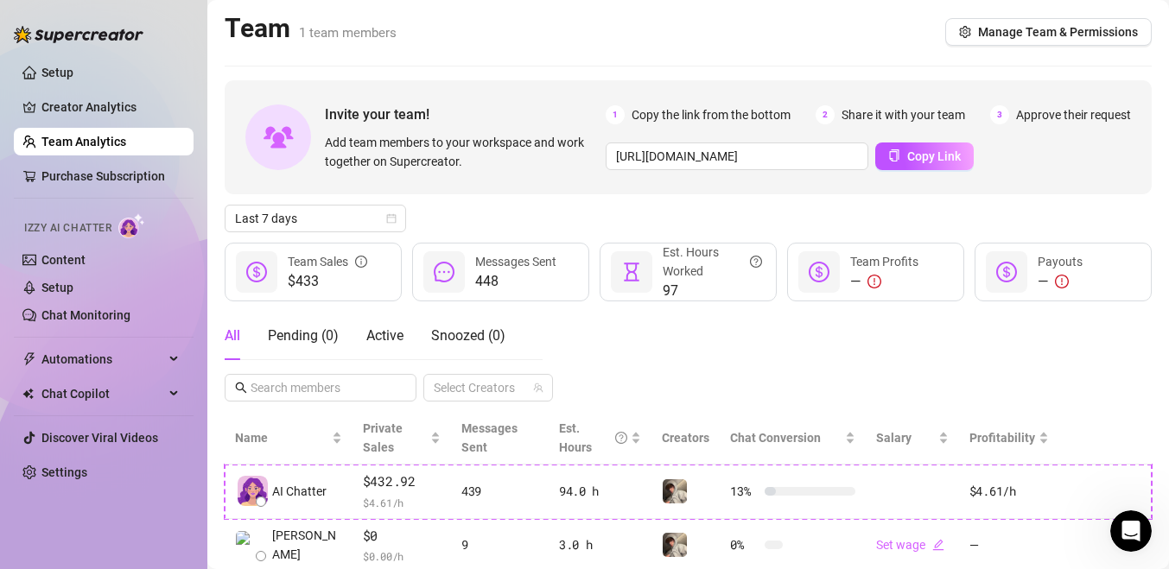
scroll to position [18, 0]
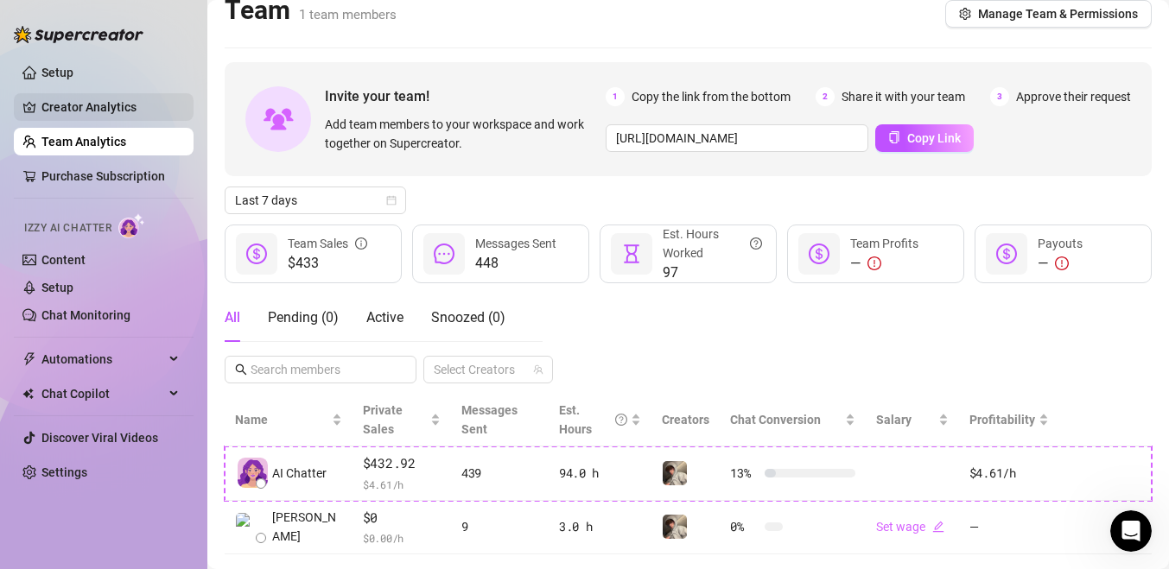
click at [92, 103] on link "Creator Analytics" at bounding box center [110, 107] width 138 height 28
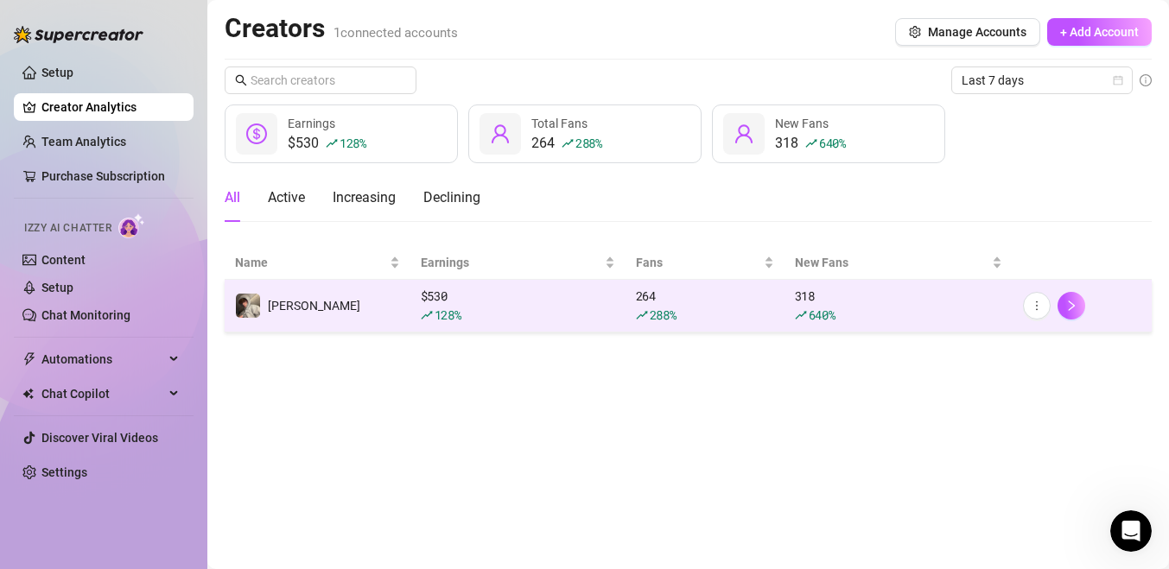
click at [365, 295] on td "[PERSON_NAME]" at bounding box center [318, 306] width 186 height 53
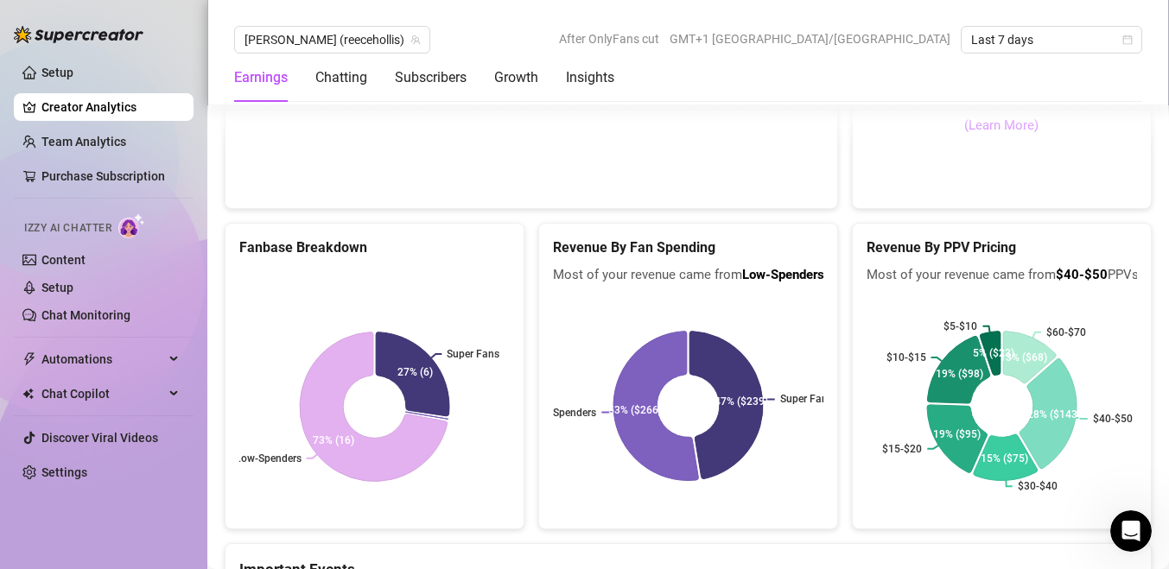
scroll to position [3183, 0]
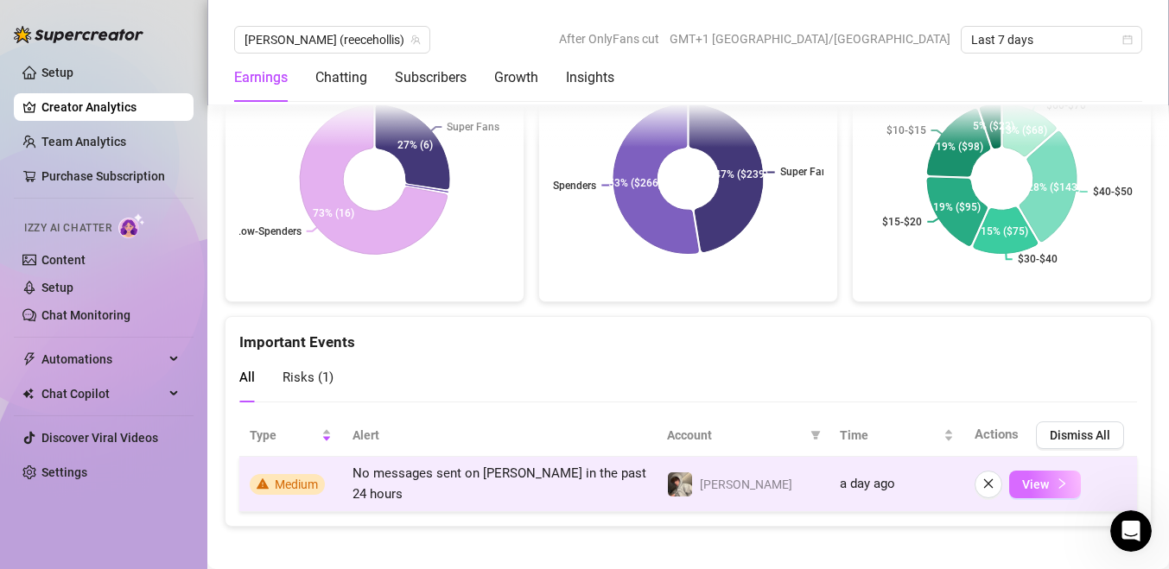
click at [1025, 480] on span "View" at bounding box center [1035, 485] width 27 height 14
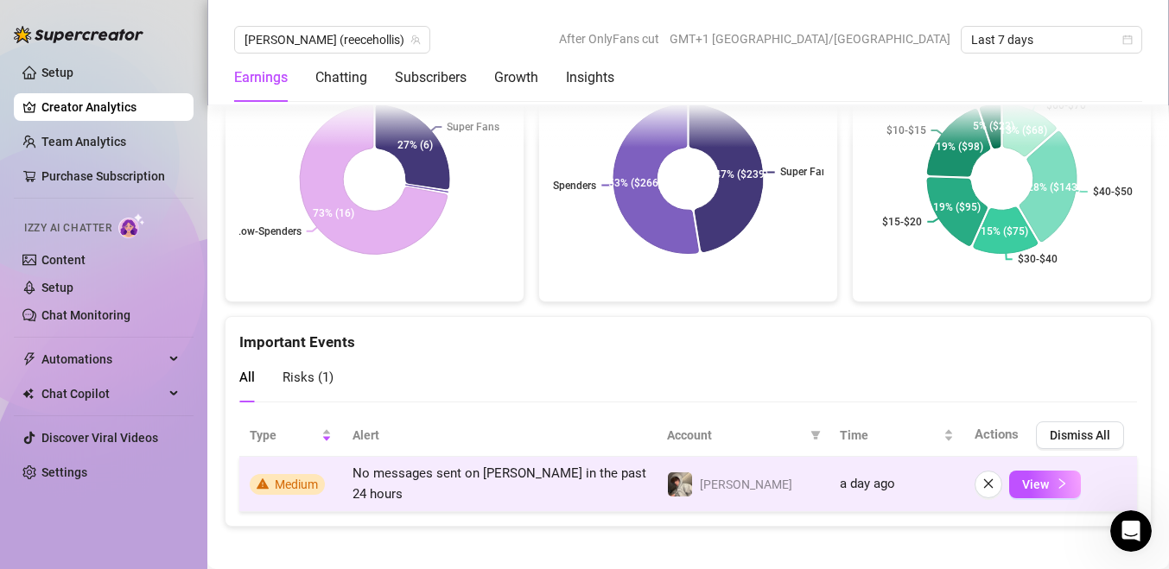
click at [850, 489] on td "a day ago" at bounding box center [896, 484] width 135 height 55
click at [676, 482] on img at bounding box center [680, 485] width 24 height 24
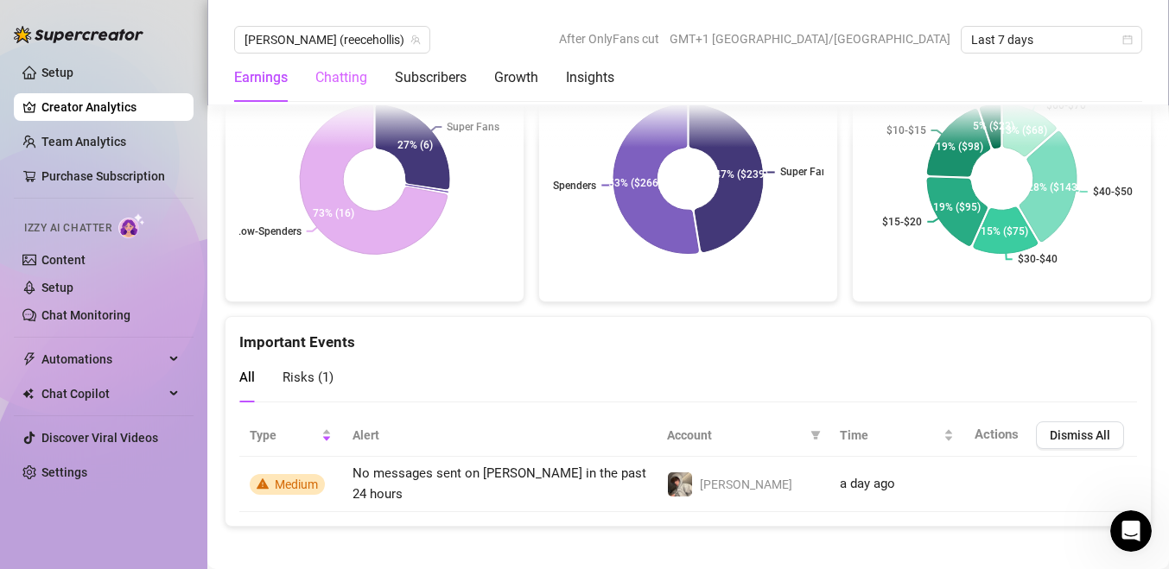
click at [323, 66] on div "Chatting" at bounding box center [341, 78] width 52 height 48
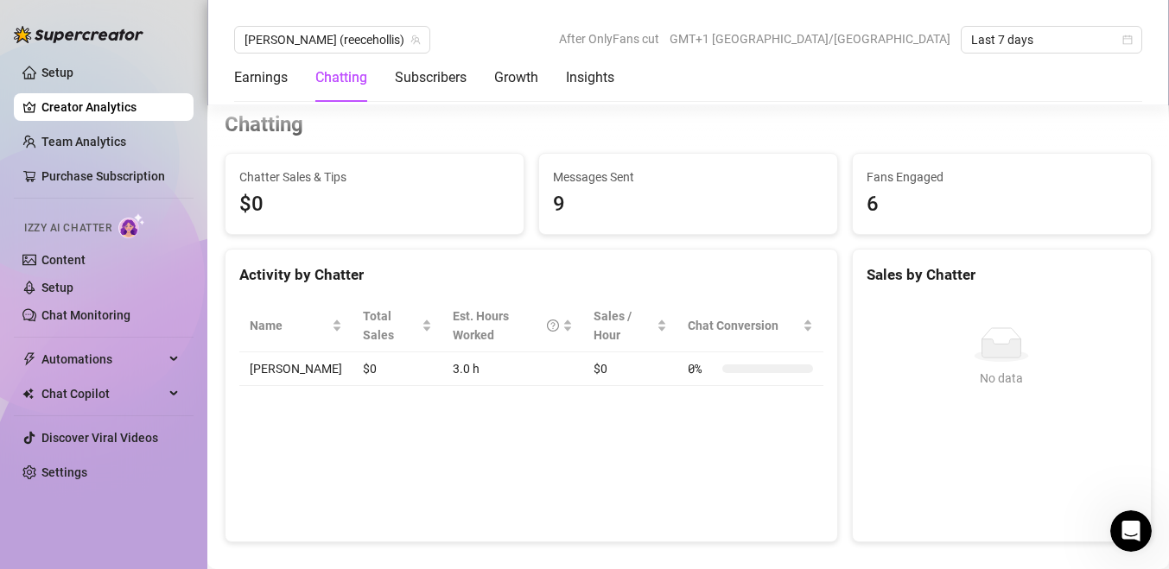
scroll to position [563, 0]
click at [572, 80] on div "Insights" at bounding box center [590, 77] width 48 height 21
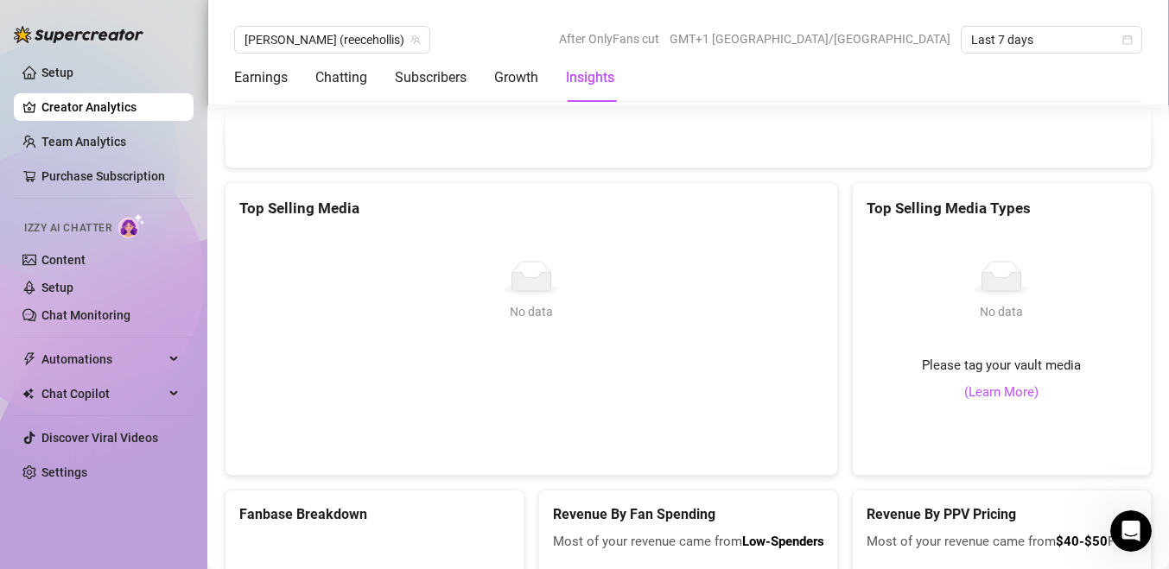
scroll to position [3183, 0]
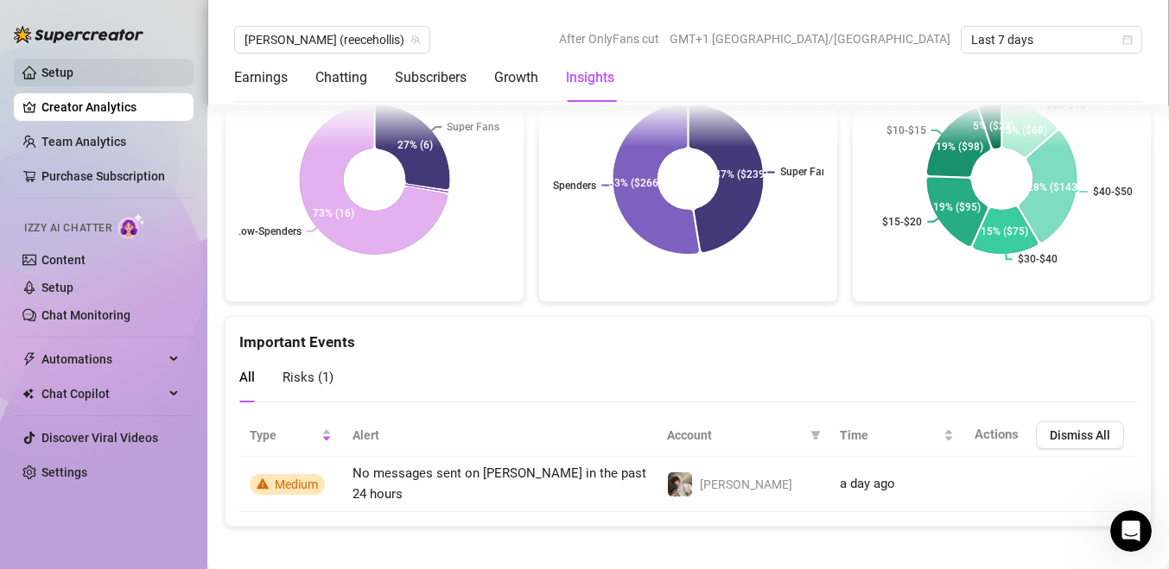
click at [73, 79] on link "Setup" at bounding box center [57, 73] width 32 height 14
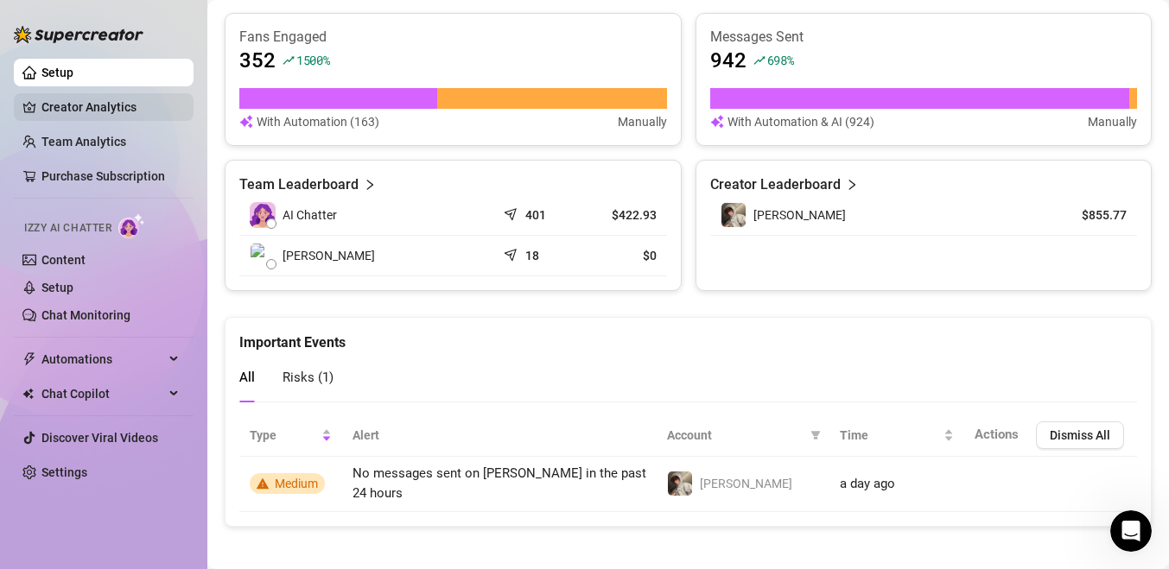
click at [118, 109] on link "Creator Analytics" at bounding box center [110, 107] width 138 height 28
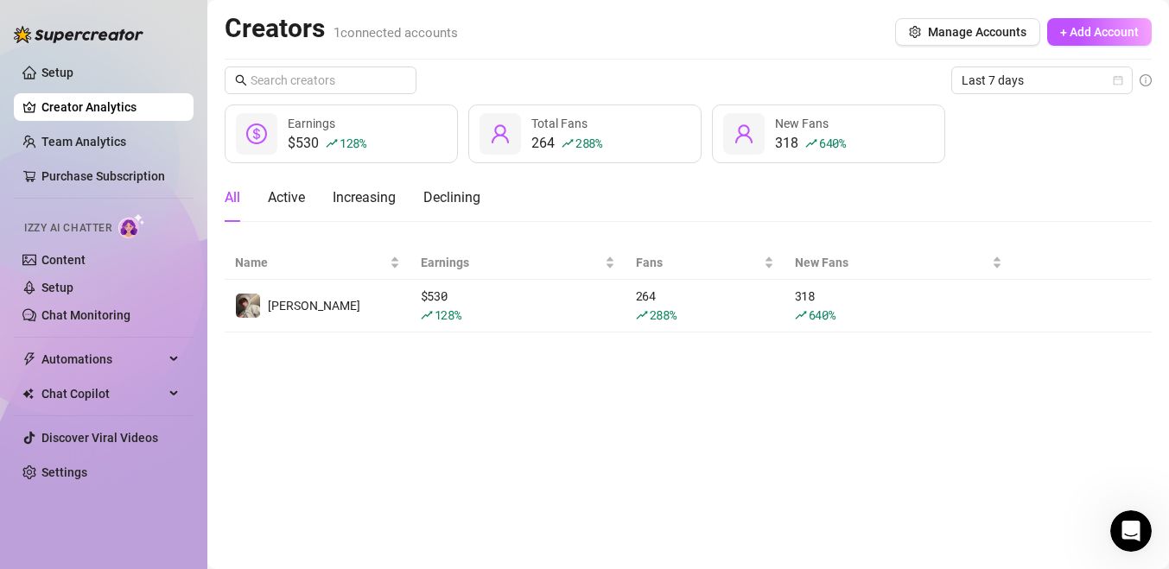
click at [327, 146] on icon "rise" at bounding box center [332, 143] width 11 height 8
click at [435, 197] on div "Declining" at bounding box center [451, 197] width 57 height 21
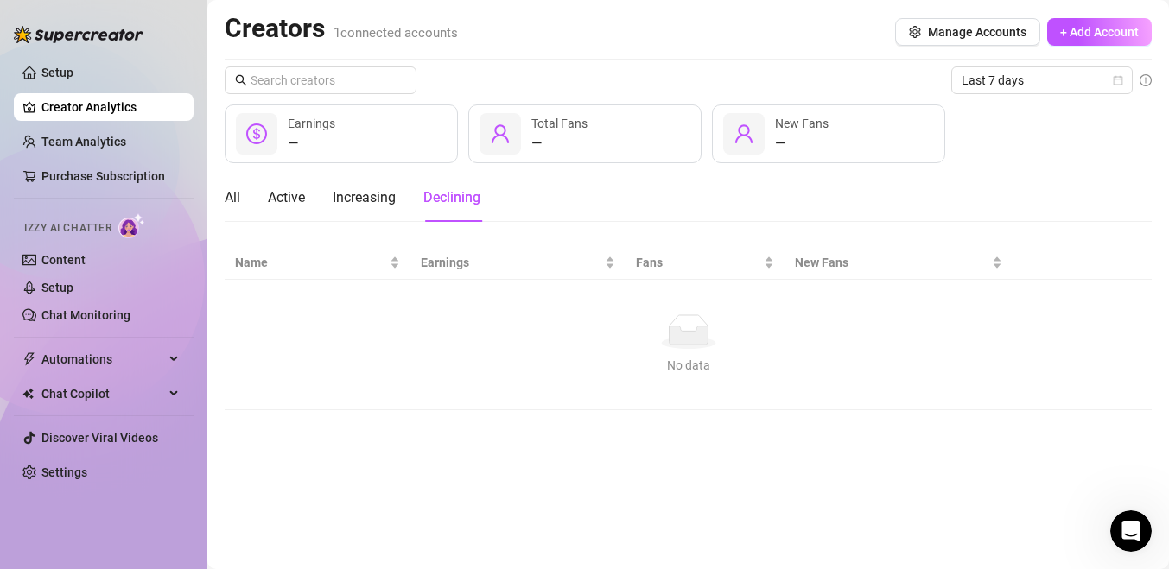
click at [249, 194] on div "All Active Increasing Declining" at bounding box center [353, 198] width 256 height 48
click at [246, 194] on div "All Active Increasing Declining" at bounding box center [353, 198] width 256 height 48
click at [238, 193] on div "All" at bounding box center [233, 197] width 16 height 21
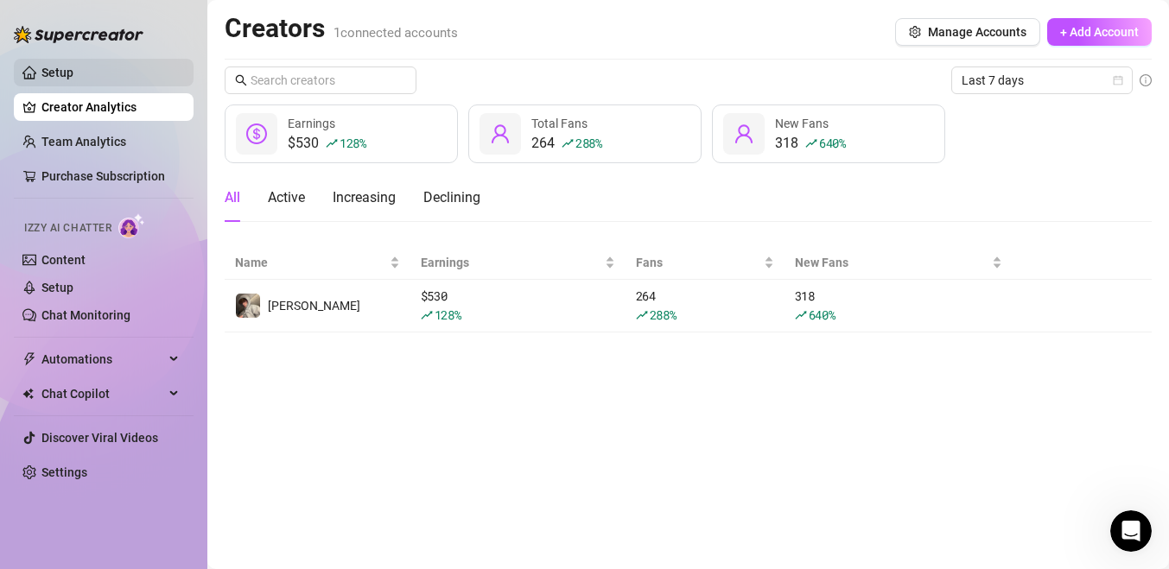
click at [73, 78] on link "Setup" at bounding box center [57, 73] width 32 height 14
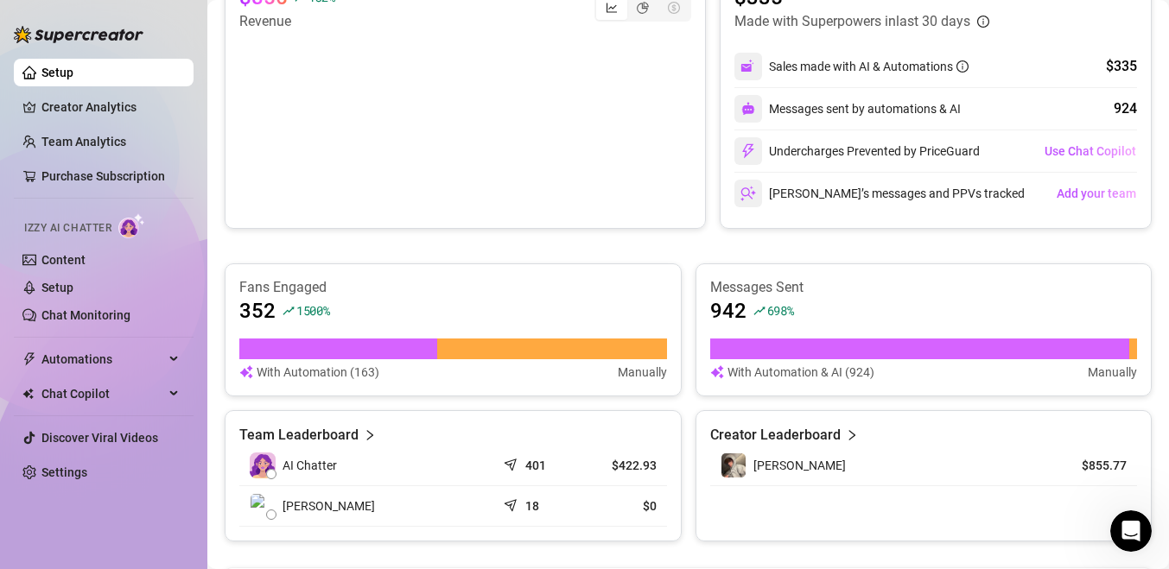
scroll to position [445, 0]
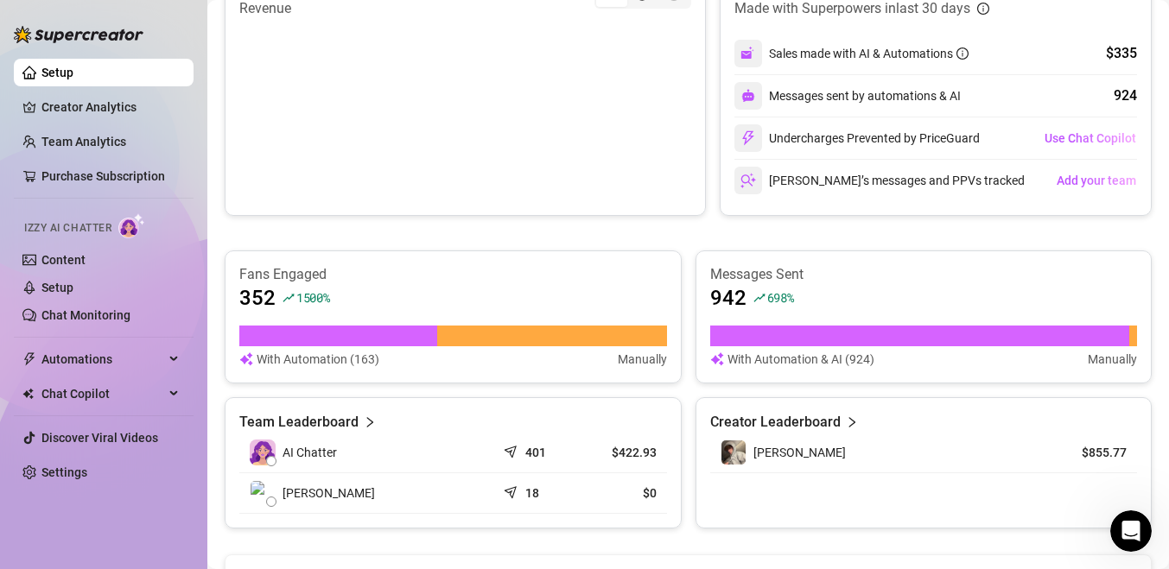
click at [484, 453] on div "AI Chatter" at bounding box center [368, 453] width 236 height 26
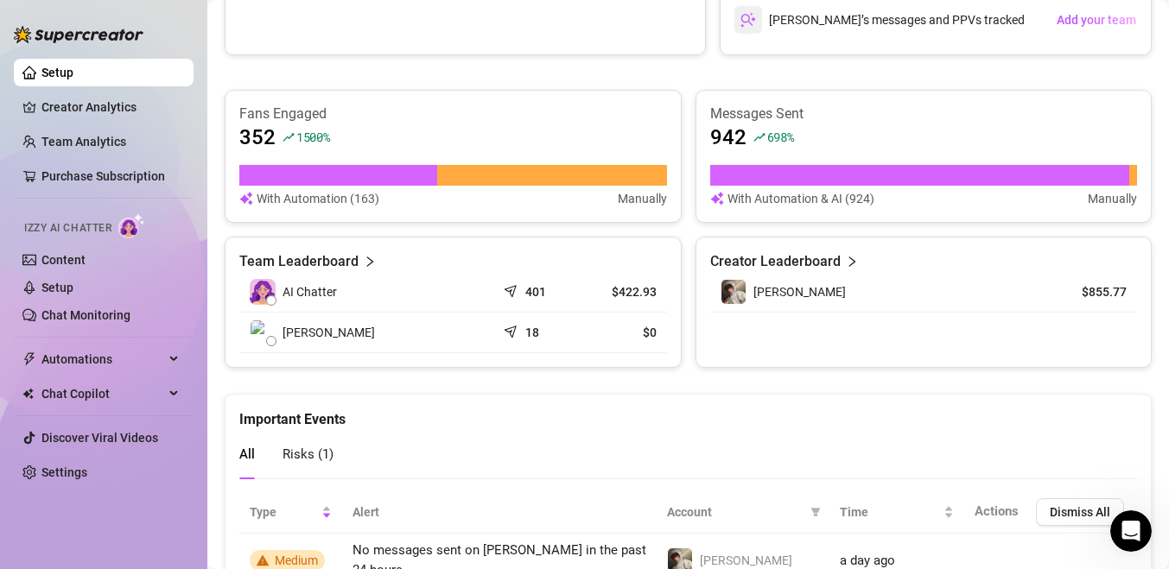
scroll to position [682, 0]
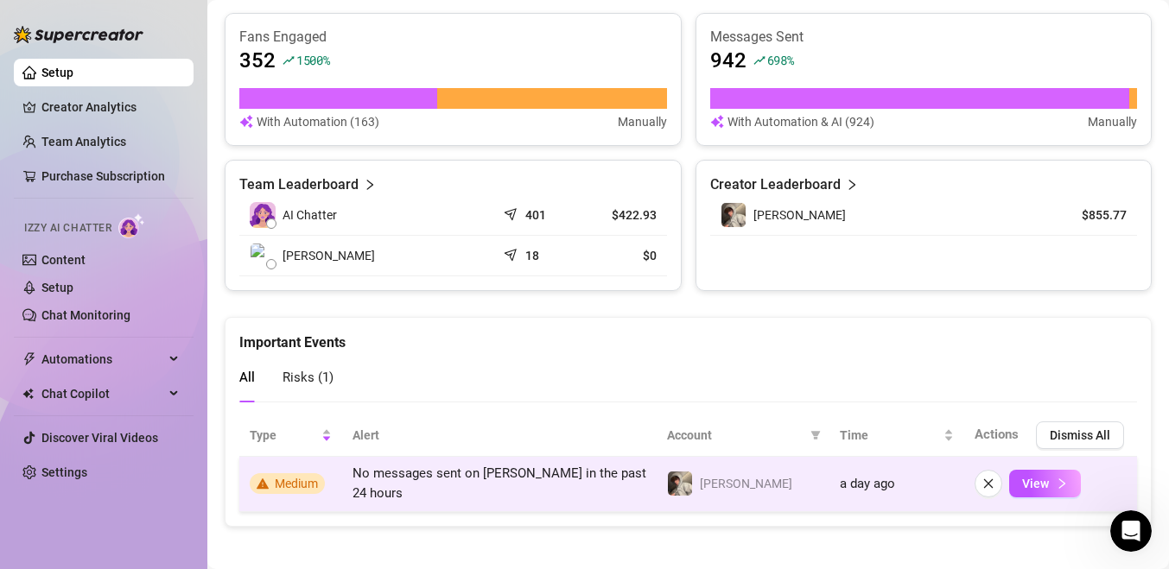
click at [579, 475] on span "No messages sent on [PERSON_NAME] in the past 24 hours" at bounding box center [499, 484] width 294 height 36
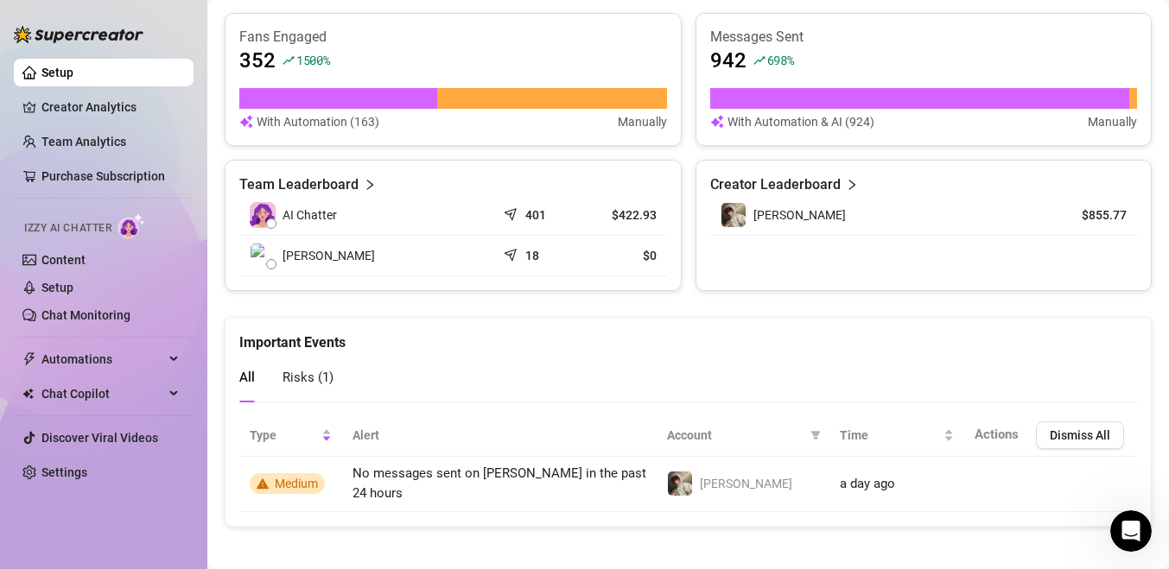
click at [324, 388] on div "Risks ( 1 )" at bounding box center [308, 377] width 51 height 49
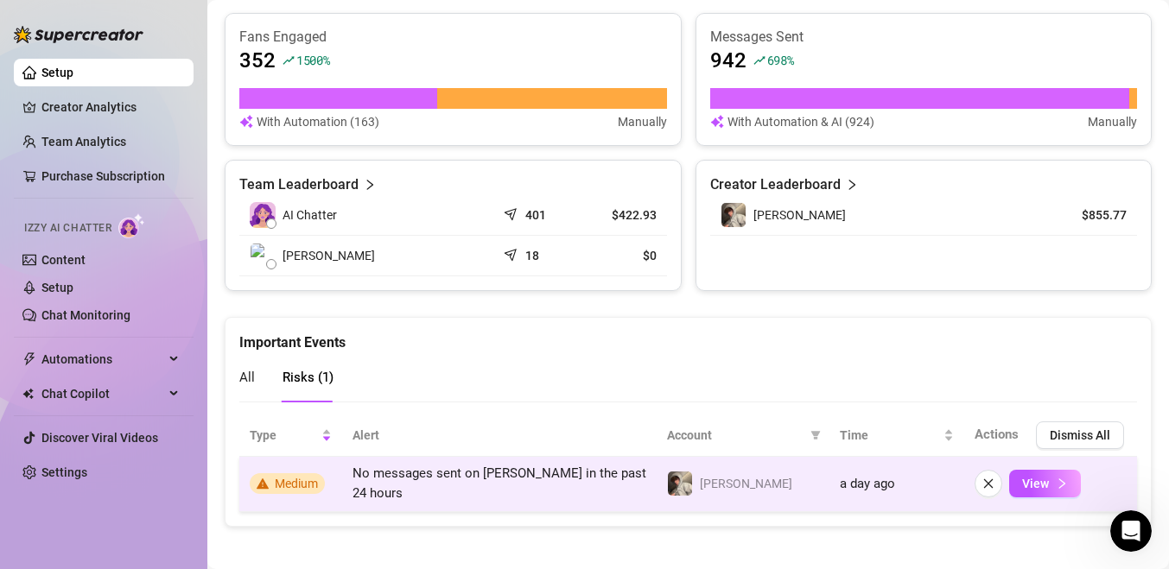
click at [297, 486] on span "Medium" at bounding box center [287, 483] width 75 height 21
click at [1045, 484] on span "View" at bounding box center [1035, 484] width 27 height 14
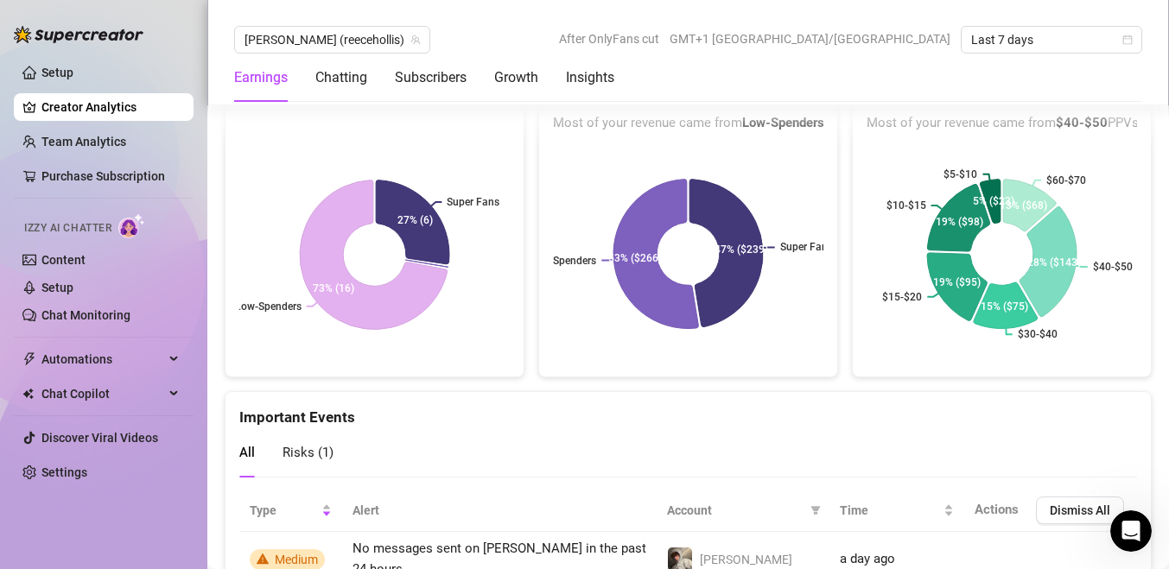
scroll to position [3183, 0]
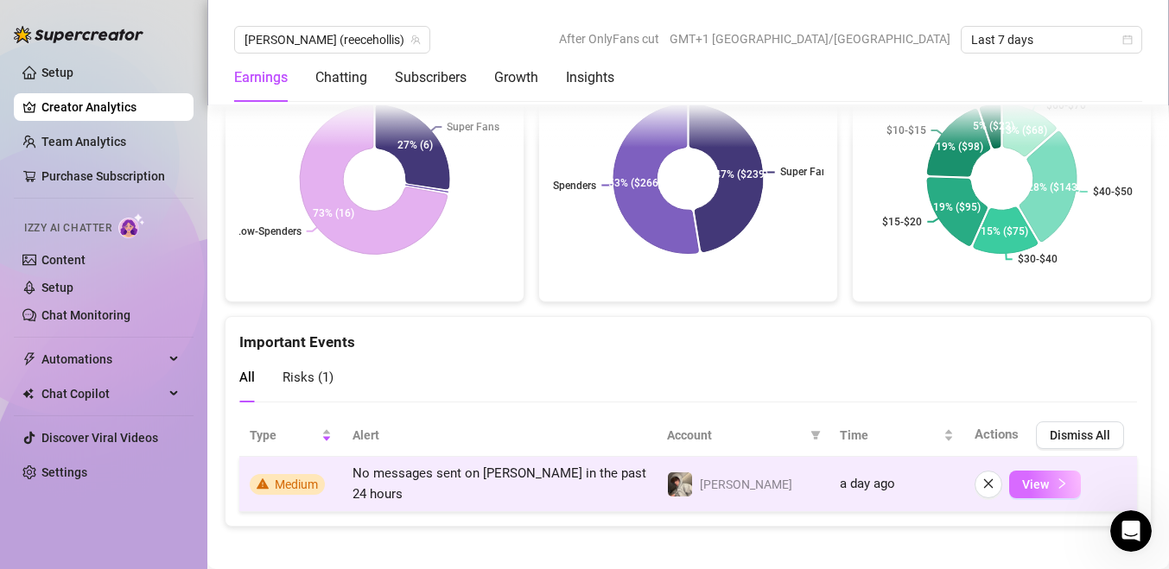
click at [1042, 478] on span "View" at bounding box center [1035, 485] width 27 height 14
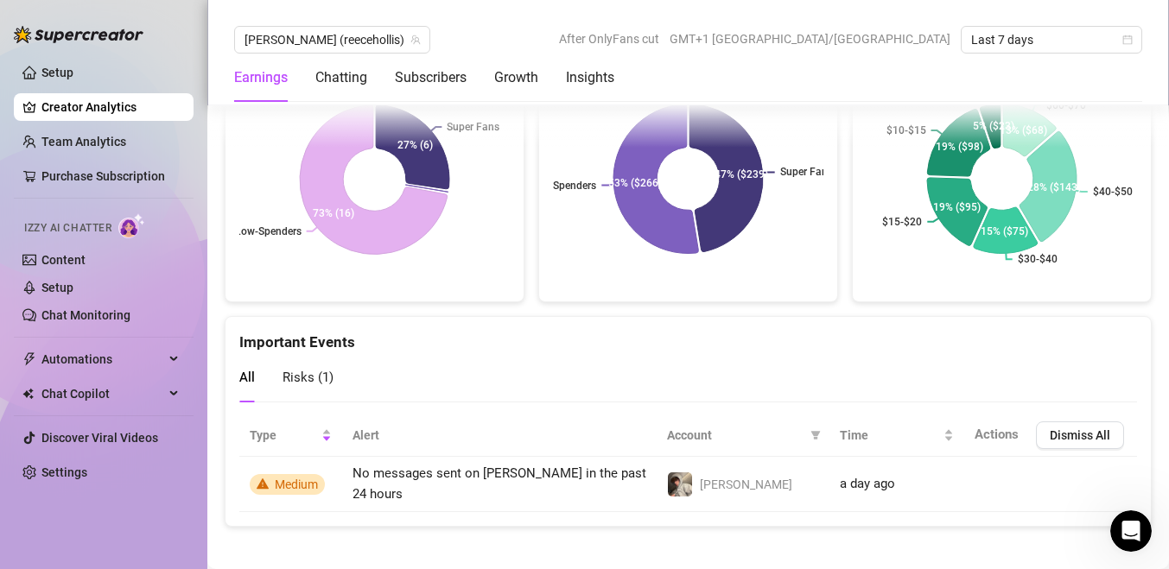
click at [1137, 478] on div "Type Alert Account Time Actions Dismiss All Medium No messages sent on [PERSON_…" at bounding box center [687, 463] width 925 height 125
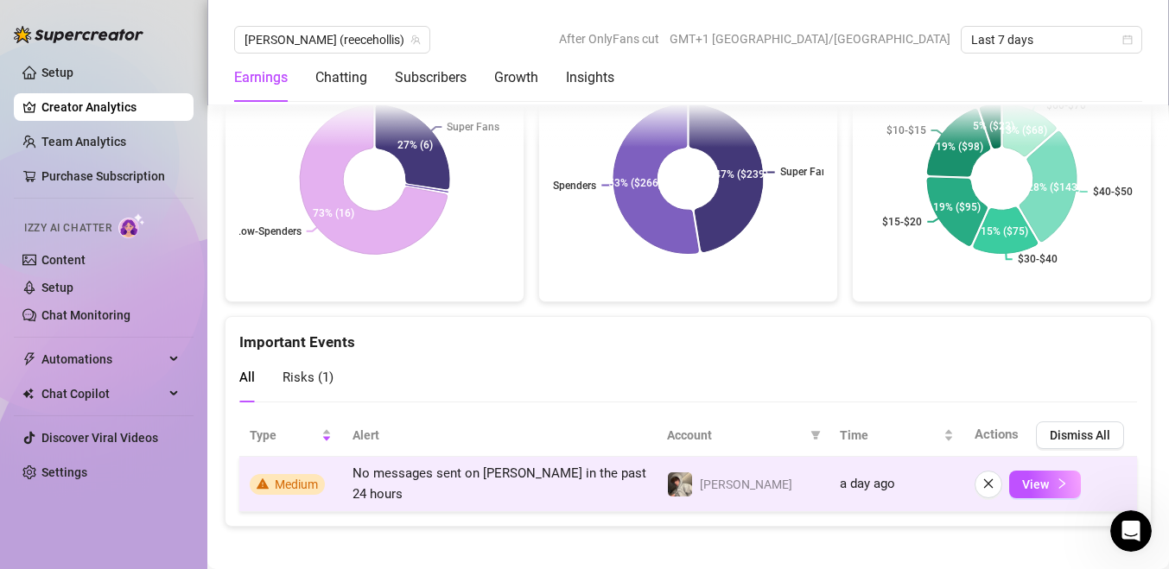
click at [1102, 480] on div "View" at bounding box center [1051, 485] width 152 height 28
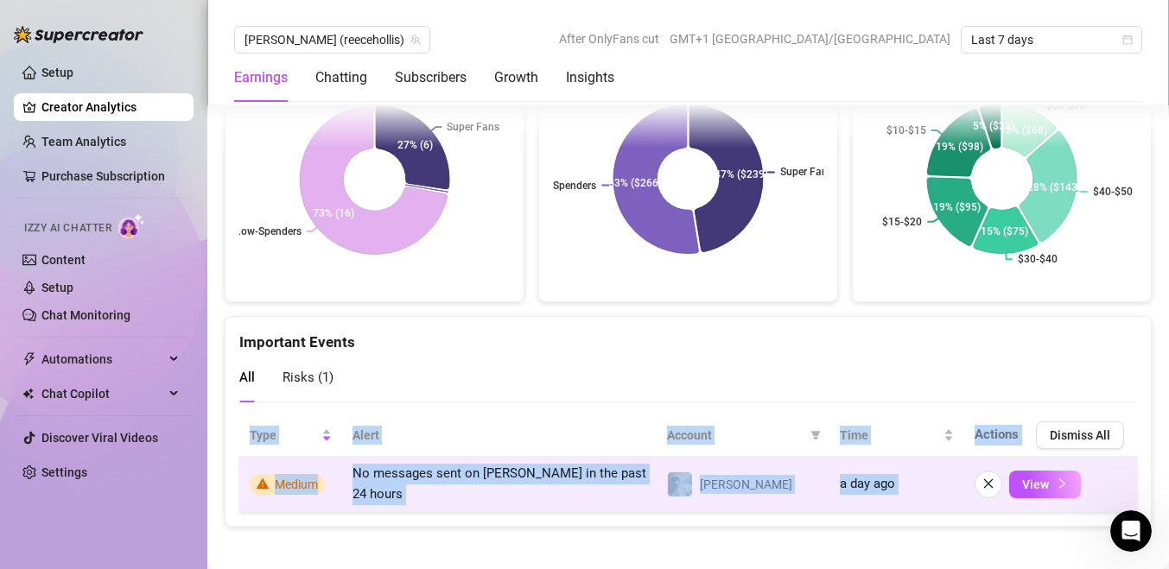
click at [1102, 480] on div "View" at bounding box center [1051, 485] width 152 height 28
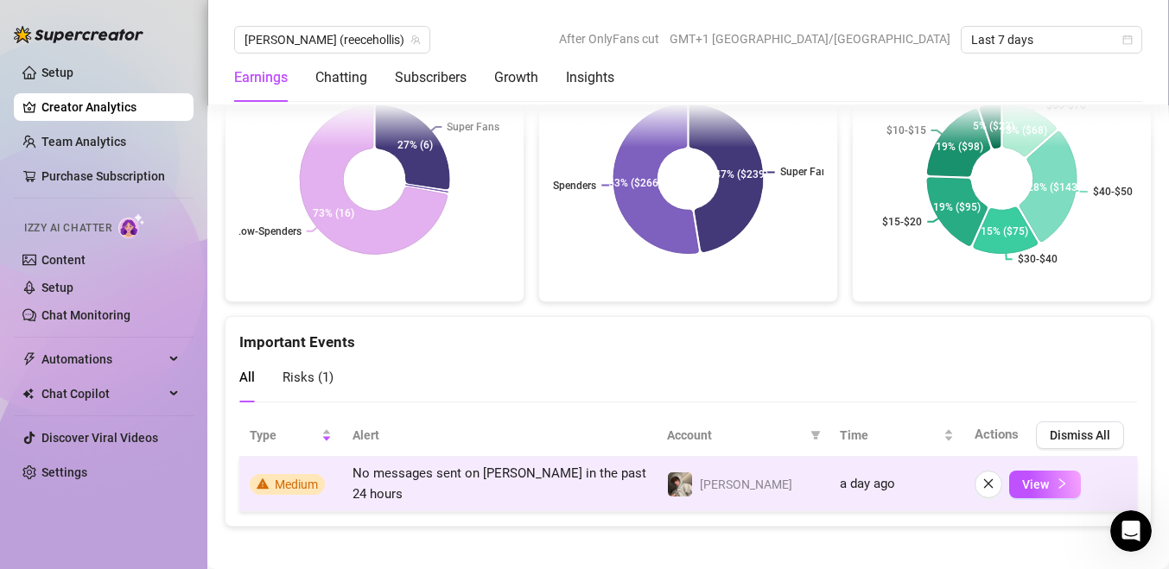
click at [621, 475] on span "No messages sent on [PERSON_NAME] in the past 24 hours" at bounding box center [499, 484] width 294 height 36
click at [286, 488] on span "Medium" at bounding box center [287, 484] width 75 height 21
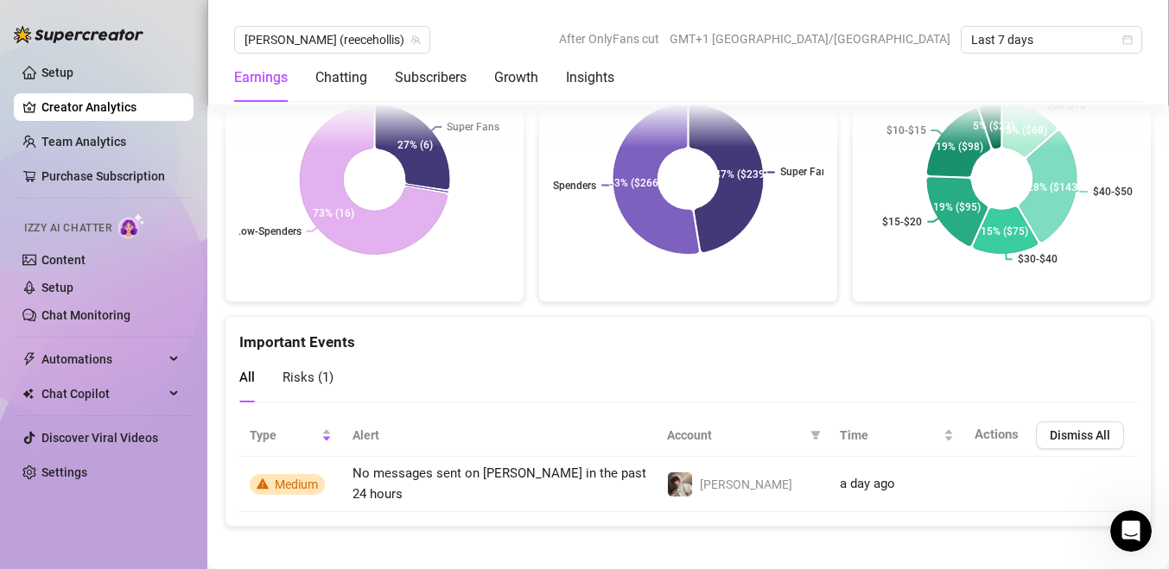
click at [319, 371] on span "Risks ( 1 )" at bounding box center [308, 378] width 51 height 16
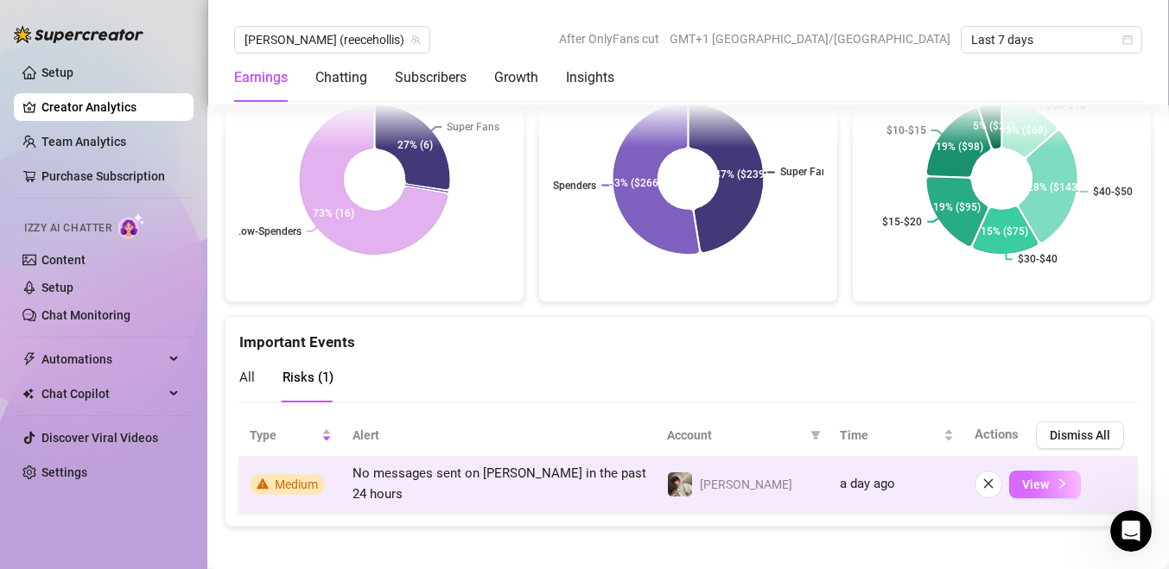
click at [1025, 485] on span "View" at bounding box center [1035, 485] width 27 height 14
